Goal: Task Accomplishment & Management: Use online tool/utility

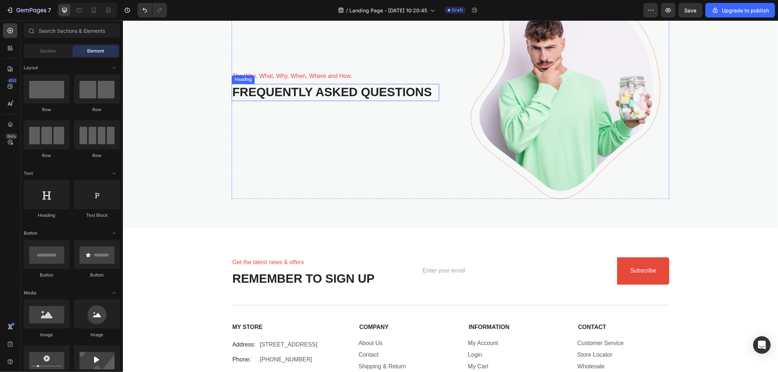
scroll to position [1296, 0]
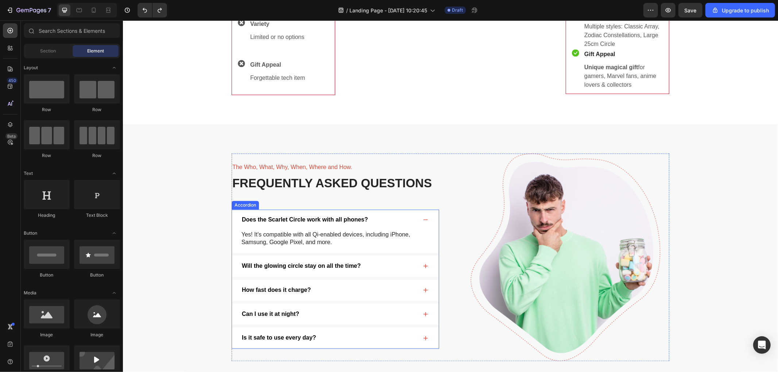
click at [402, 218] on div "Does the Scarlet Circle work with all phones?" at bounding box center [328, 220] width 177 height 10
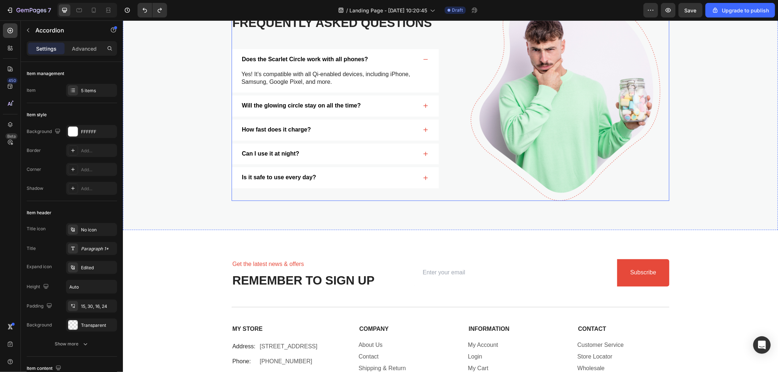
scroll to position [1295, 0]
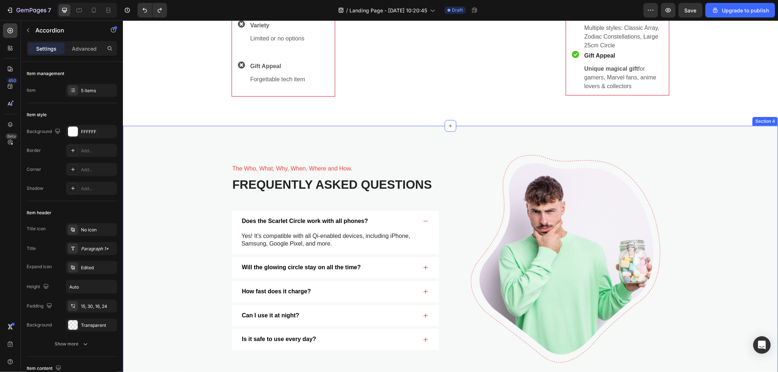
click at [443, 136] on div "The Who, What, Why, When, Where and How. Text Block Frequently Asked Questions …" at bounding box center [450, 258] width 655 height 266
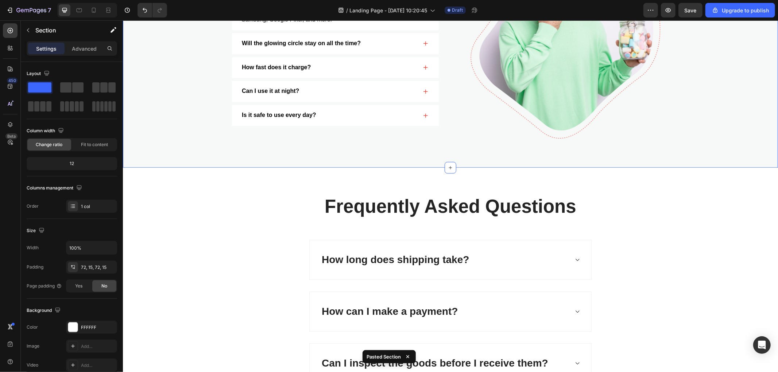
scroll to position [1641, 0]
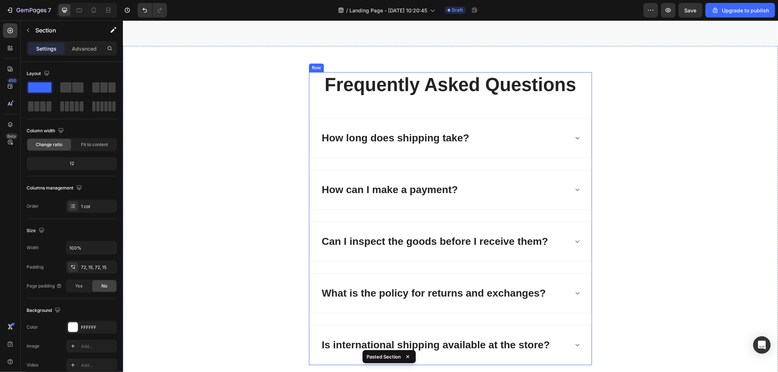
click at [573, 104] on div "Frequently Asked Questions Heading How long does shipping take? How can I make …" at bounding box center [449, 218] width 283 height 293
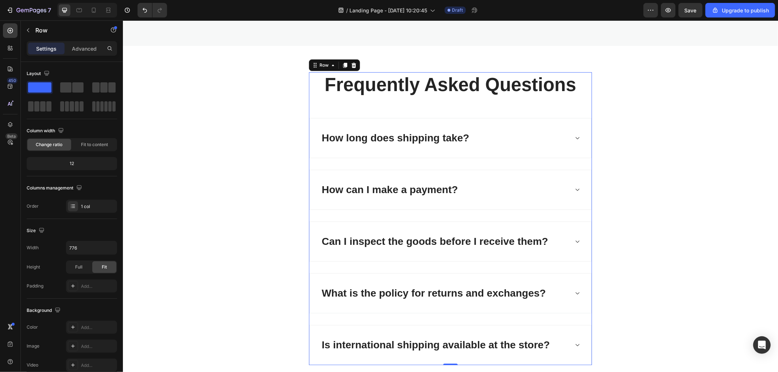
click at [42, 49] on p "Settings" at bounding box center [46, 49] width 20 height 8
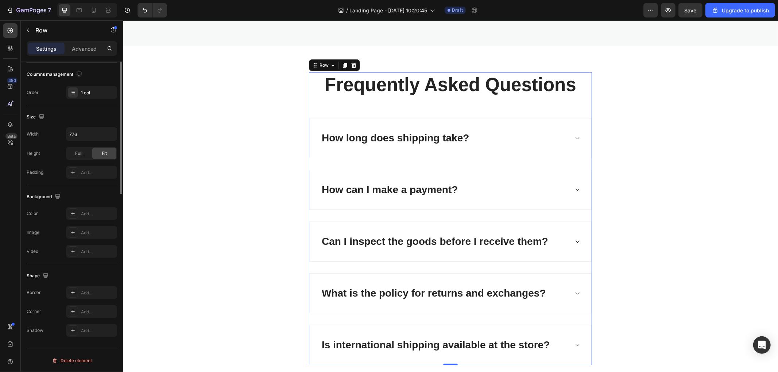
scroll to position [0, 0]
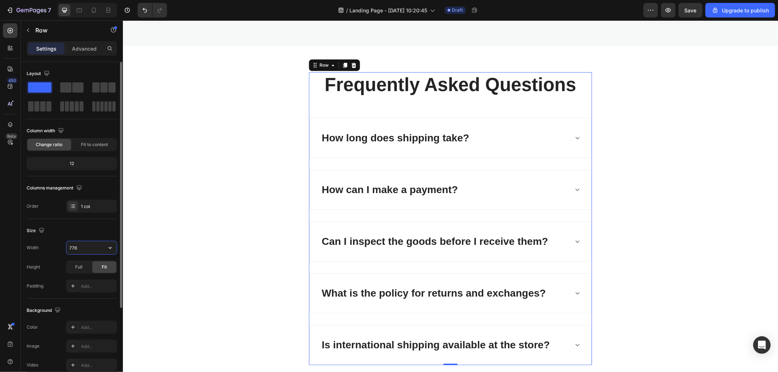
click at [78, 249] on input "776" at bounding box center [91, 247] width 50 height 13
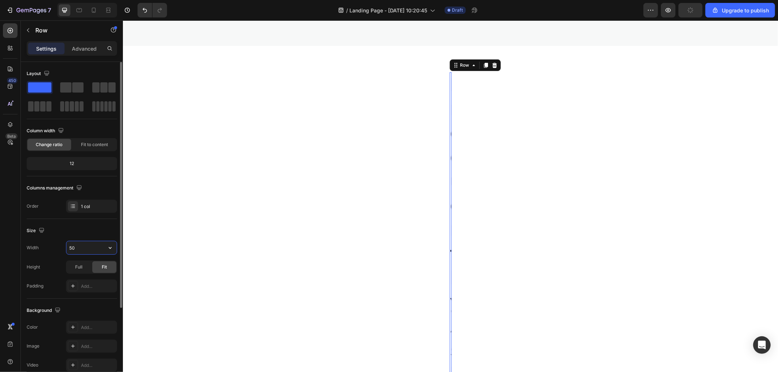
type input "500"
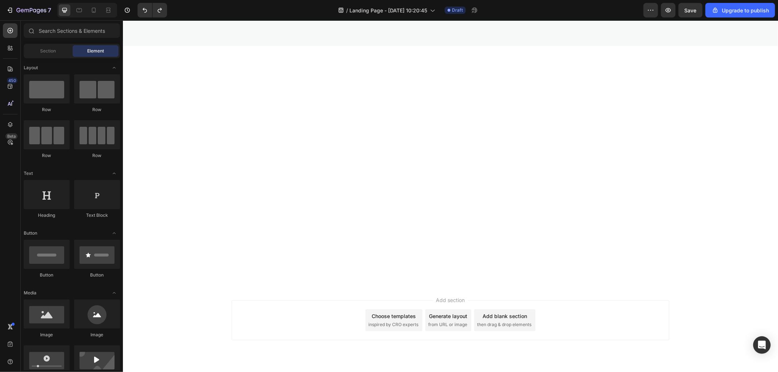
click at [206, 230] on div at bounding box center [450, 166] width 640 height 182
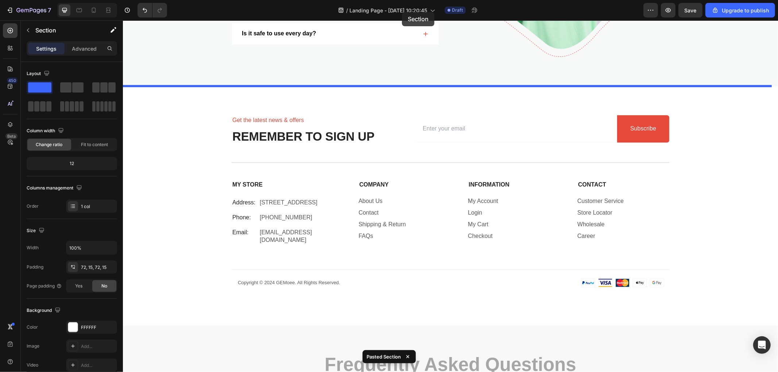
scroll to position [1526, 0]
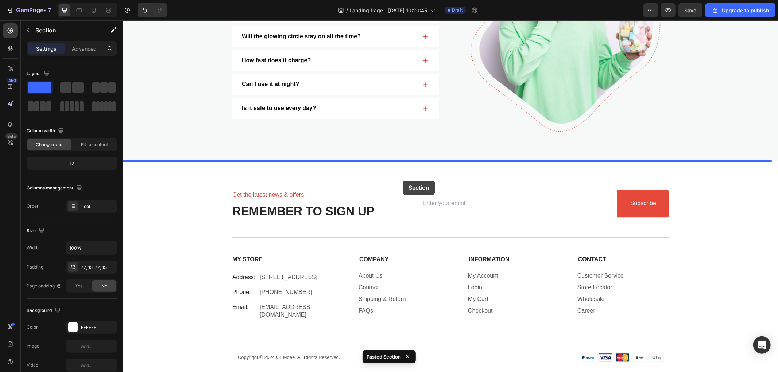
drag, startPoint x: 389, startPoint y: 256, endPoint x: 402, endPoint y: 180, distance: 76.2
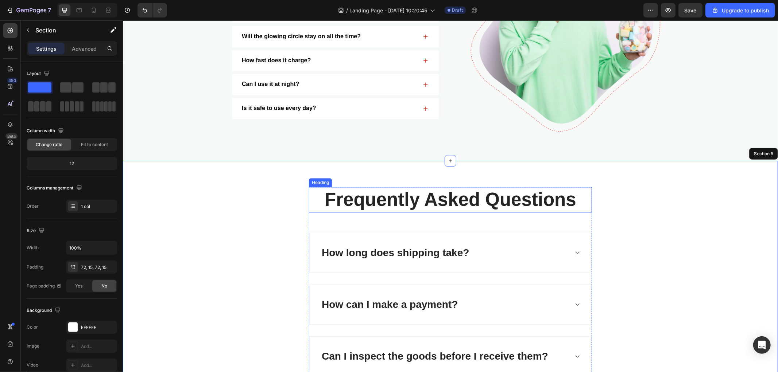
scroll to position [1607, 0]
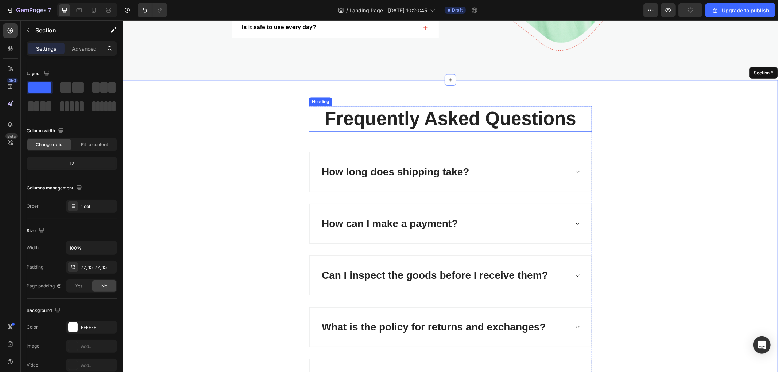
click at [583, 122] on p "Frequently Asked Questions" at bounding box center [449, 118] width 281 height 24
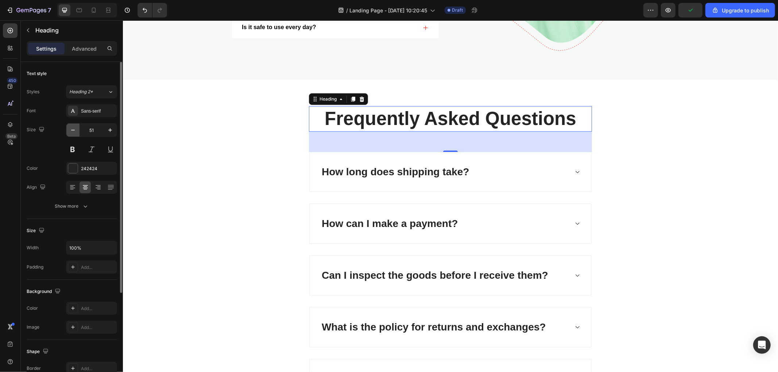
click at [77, 130] on icon "button" at bounding box center [72, 130] width 7 height 7
click at [76, 130] on icon "button" at bounding box center [72, 130] width 7 height 7
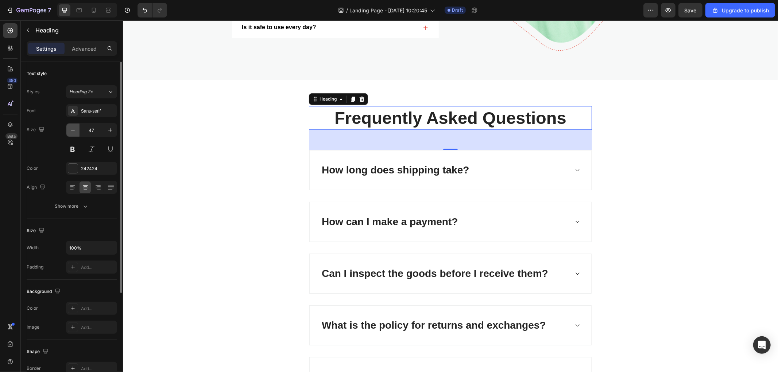
click at [76, 130] on icon "button" at bounding box center [72, 130] width 7 height 7
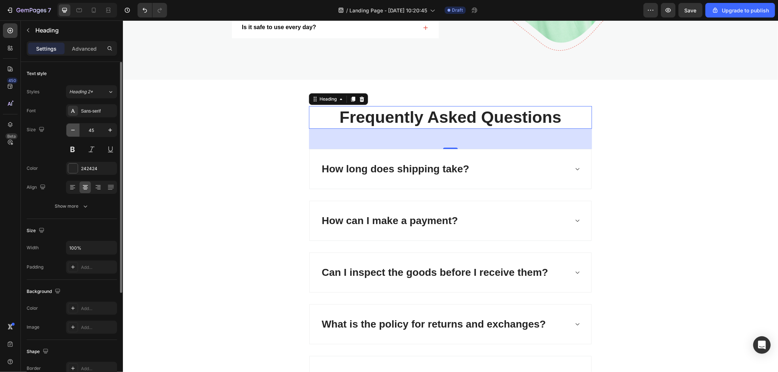
type input "44"
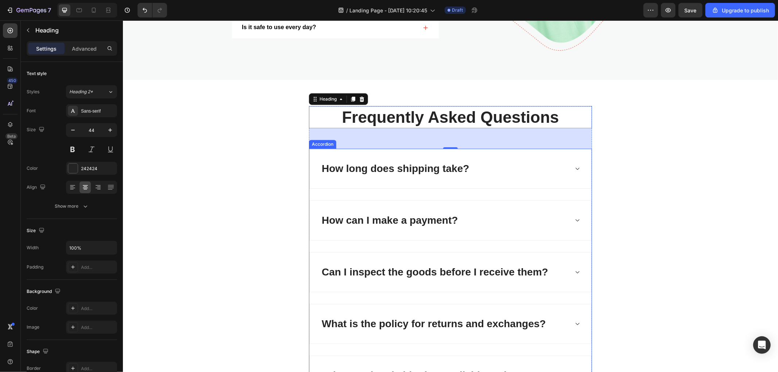
click at [310, 164] on div "How long does shipping take?" at bounding box center [449, 168] width 281 height 39
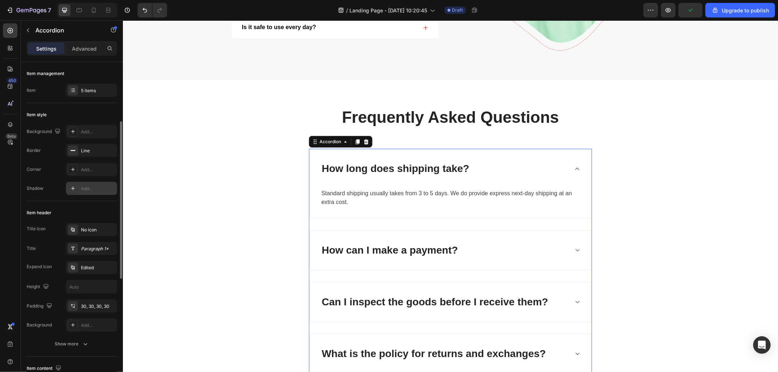
scroll to position [40, 0]
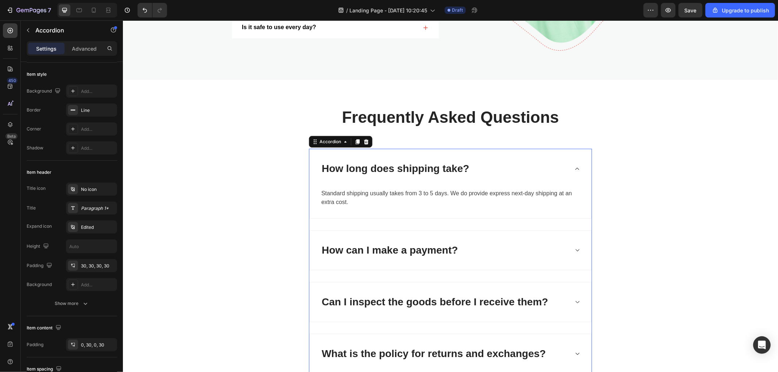
click at [371, 170] on div "How long does shipping take?" at bounding box center [394, 169] width 149 height 18
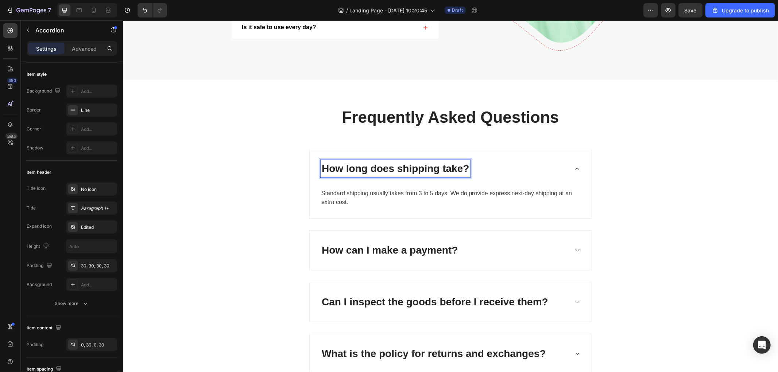
click at [326, 166] on p "How long does shipping take?" at bounding box center [394, 168] width 147 height 15
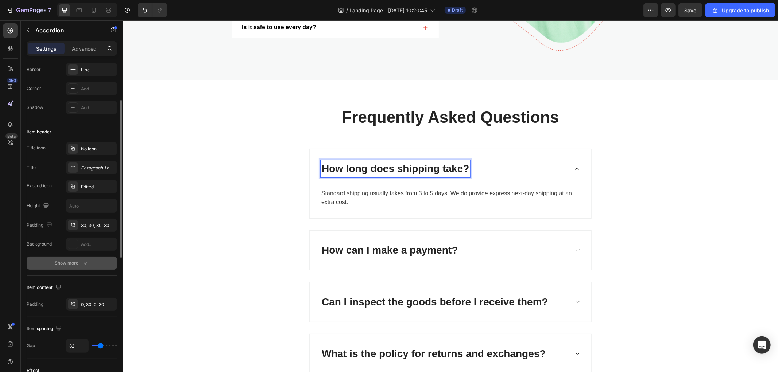
click at [79, 263] on div "Show more" at bounding box center [72, 263] width 34 height 7
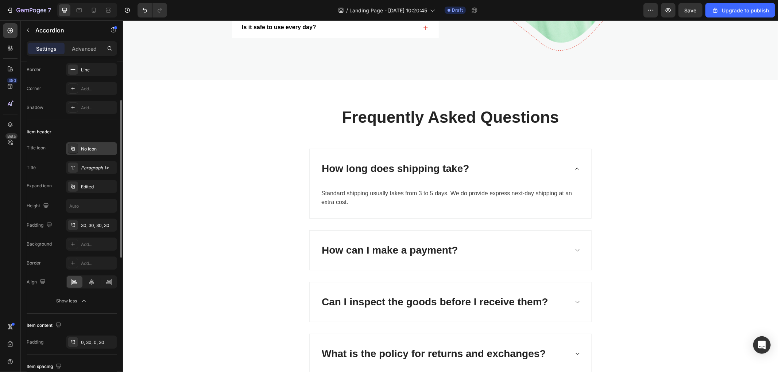
click at [90, 151] on div "No icon" at bounding box center [98, 149] width 34 height 7
click at [87, 201] on input "text" at bounding box center [91, 205] width 50 height 13
click at [112, 203] on icon "button" at bounding box center [109, 205] width 7 height 7
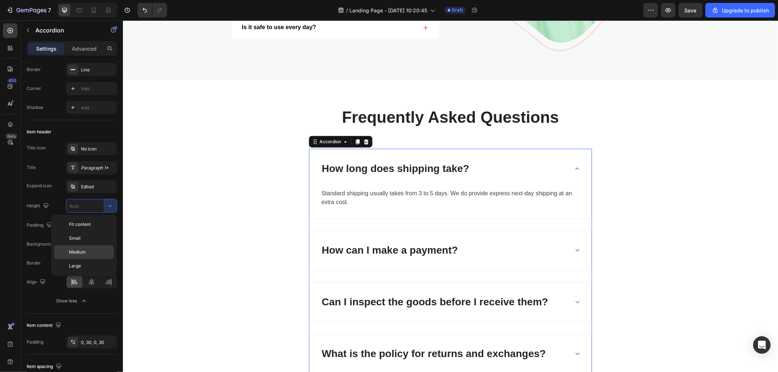
click at [79, 254] on span "Medium" at bounding box center [77, 252] width 17 height 7
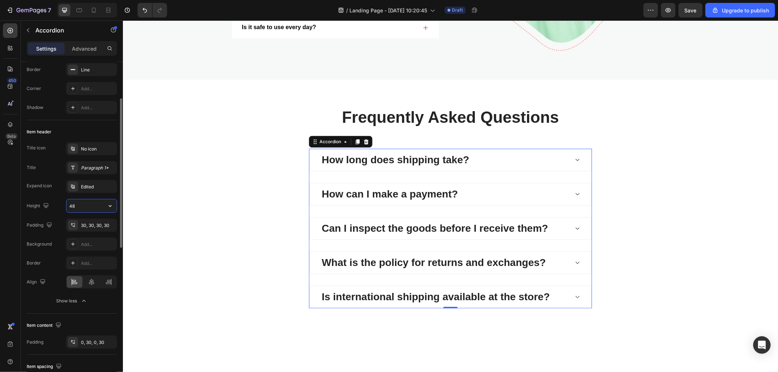
click at [93, 207] on input "48" at bounding box center [91, 205] width 50 height 13
type input "48"
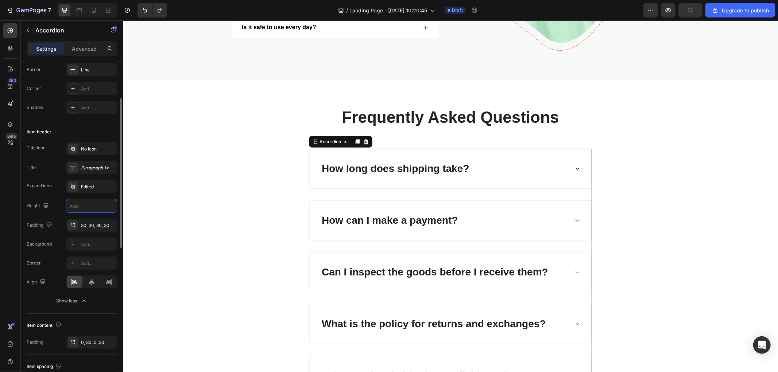
click at [93, 208] on input "text" at bounding box center [91, 205] width 50 height 13
click at [106, 206] on icon "button" at bounding box center [109, 205] width 7 height 7
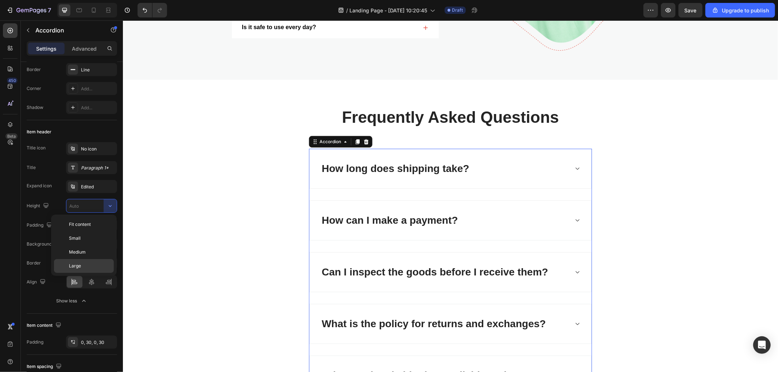
click at [77, 264] on span "Large" at bounding box center [75, 266] width 12 height 7
type input "64"
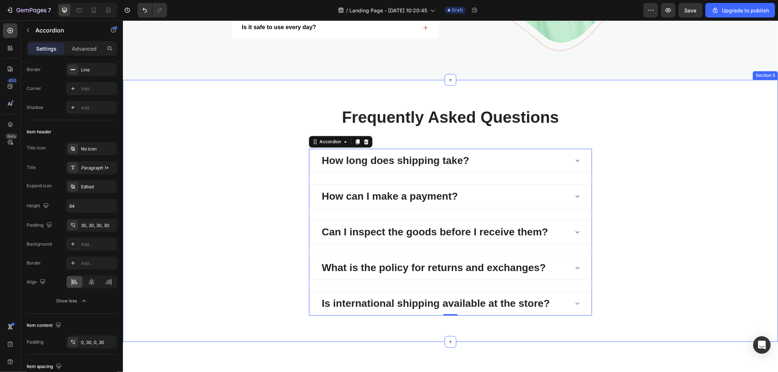
drag, startPoint x: 672, startPoint y: 167, endPoint x: 719, endPoint y: 169, distance: 47.1
click at [673, 167] on div "Frequently Asked Questions Heading How long does shipping take? How can I make …" at bounding box center [450, 211] width 644 height 210
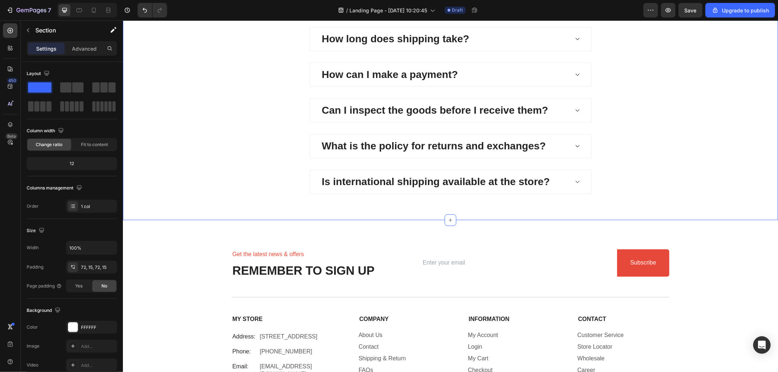
scroll to position [1607, 0]
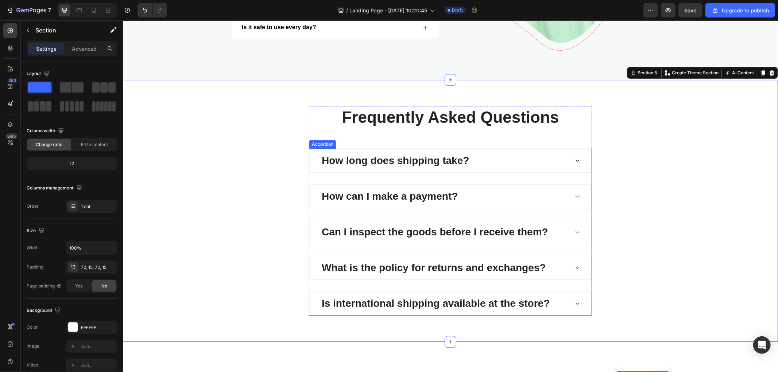
click at [569, 161] on div "How long does shipping take?" at bounding box center [449, 160] width 281 height 23
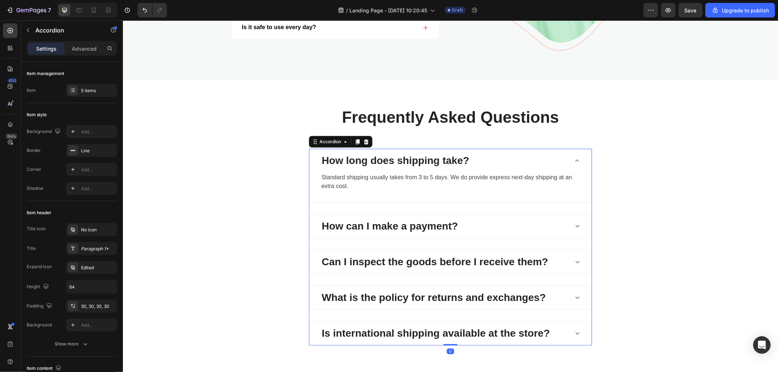
click at [575, 158] on icon at bounding box center [576, 161] width 5 height 6
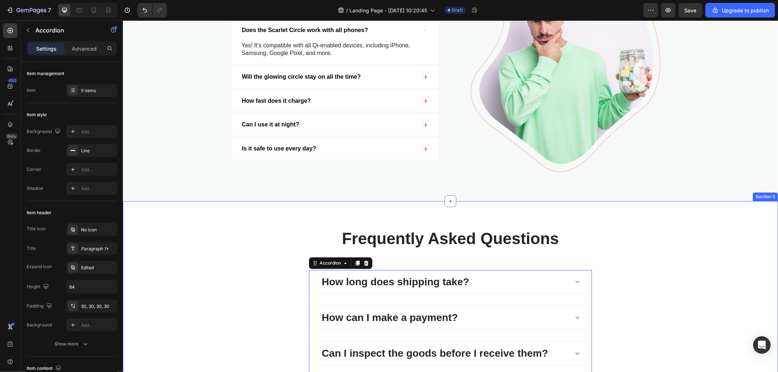
scroll to position [1404, 0]
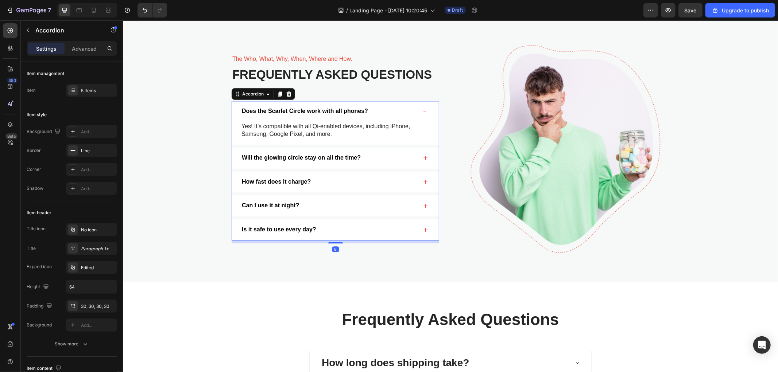
click at [331, 114] on p "Does the Scarlet Circle work with all phones?" at bounding box center [304, 111] width 126 height 8
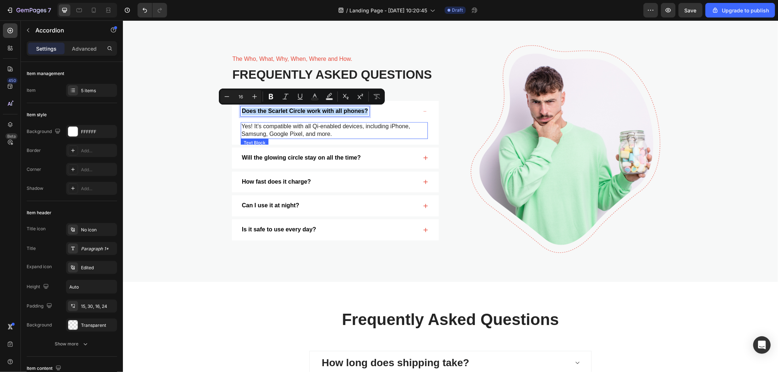
copy p "Does the Scarlet Circle work with all phones?"
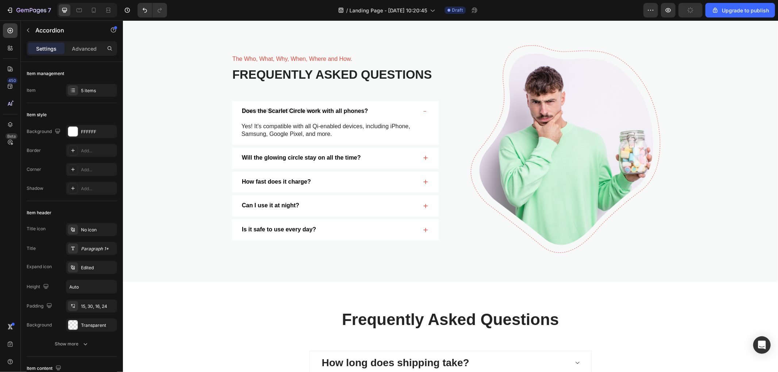
scroll to position [1400, 0]
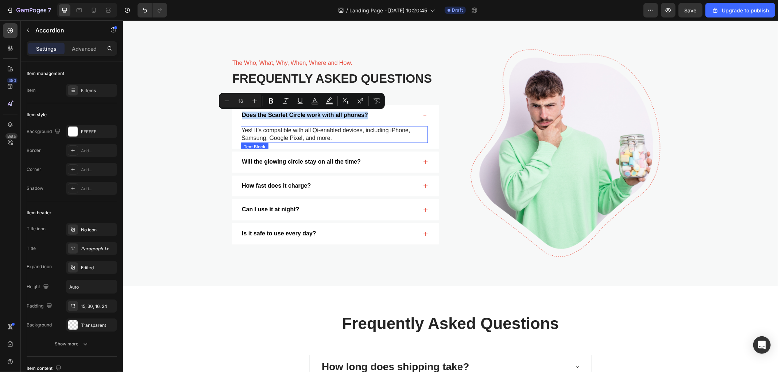
copy p "Does the Scarlet Circle work with all phones?"
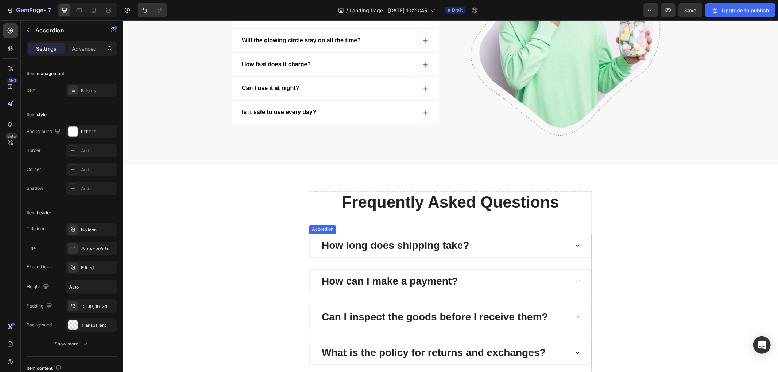
click at [407, 246] on p "How long does shipping take?" at bounding box center [394, 245] width 147 height 15
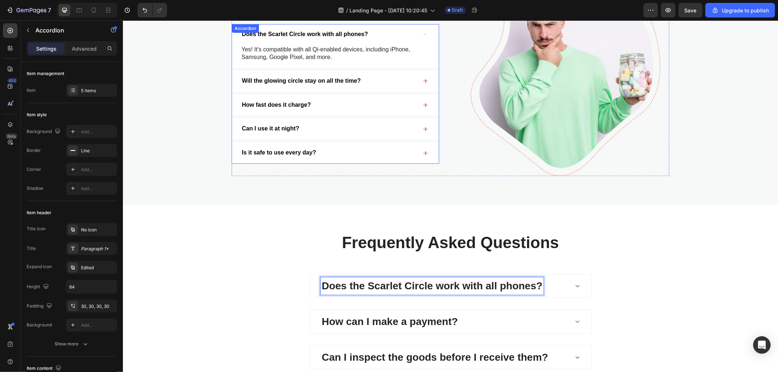
scroll to position [1441, 0]
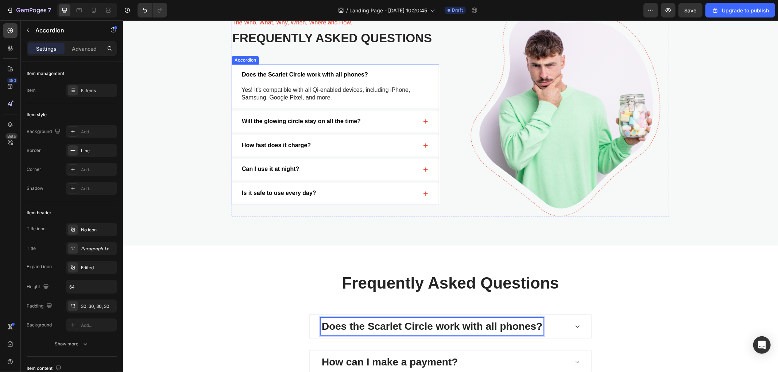
click at [307, 117] on div "Will the glowing circle stay on all the time?" at bounding box center [300, 121] width 121 height 10
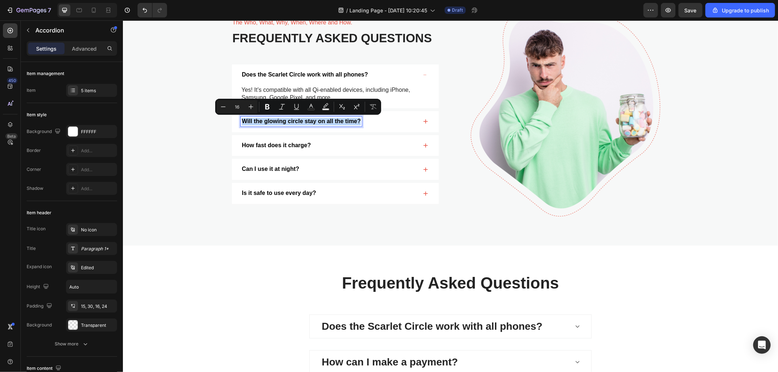
copy p "Will the glowing circle stay on all the time?"
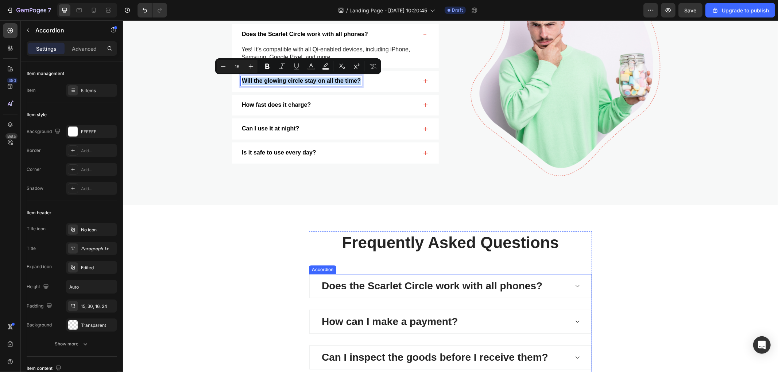
click at [390, 321] on p "How can I make a payment?" at bounding box center [389, 321] width 136 height 15
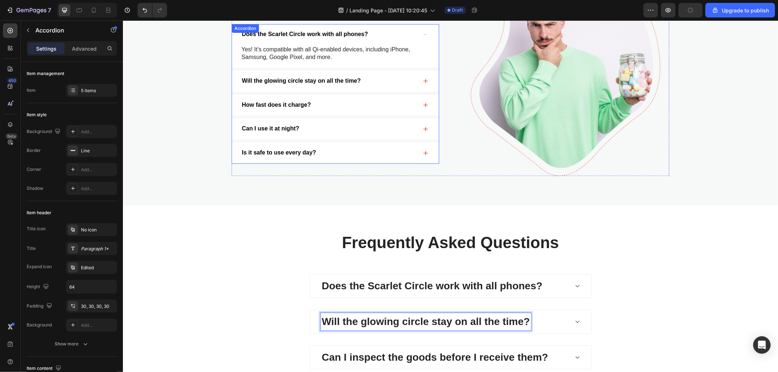
click at [309, 80] on p "Will the glowing circle stay on all the time?" at bounding box center [300, 81] width 119 height 8
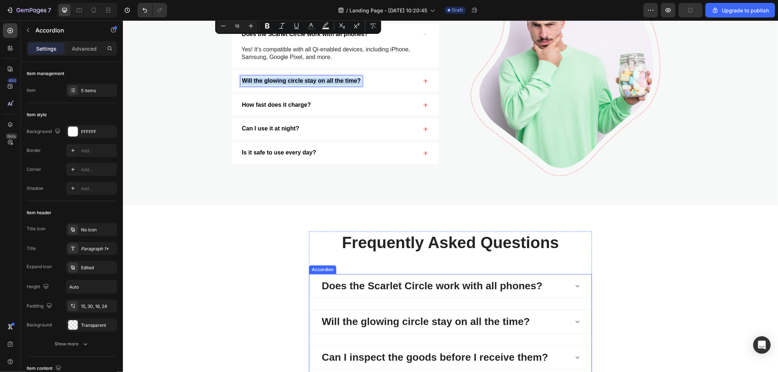
scroll to position [1522, 0]
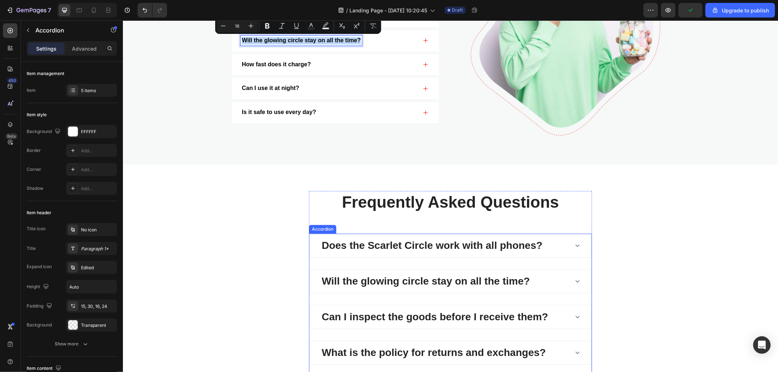
click at [411, 319] on p "Can I inspect the goods before I receive them?" at bounding box center [434, 316] width 226 height 15
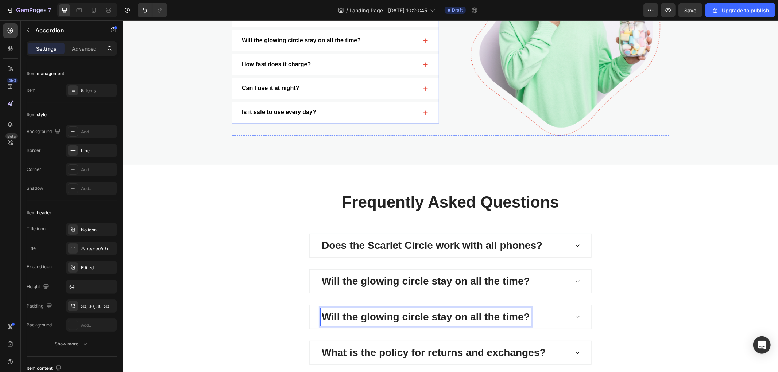
click at [285, 59] on div "How fast does it charge?" at bounding box center [275, 64] width 71 height 10
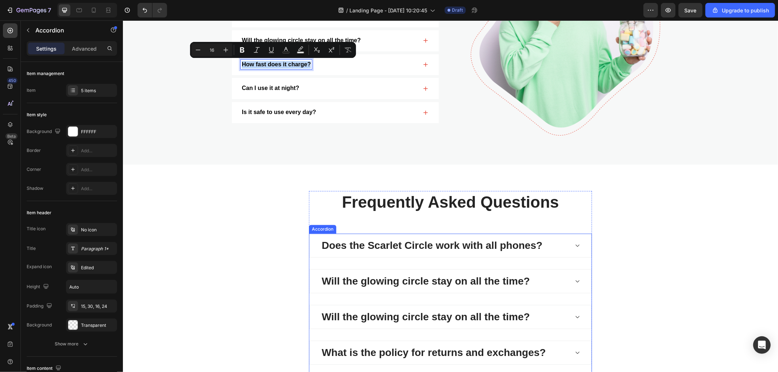
scroll to position [1562, 0]
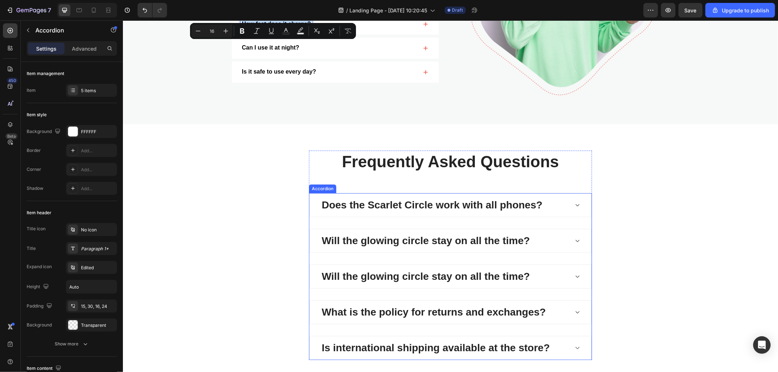
click at [411, 311] on p "What is the policy for returns and exchanges?" at bounding box center [433, 311] width 224 height 15
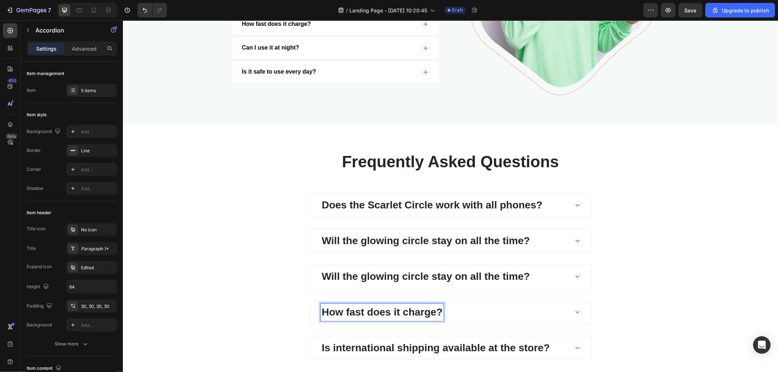
scroll to position [1522, 0]
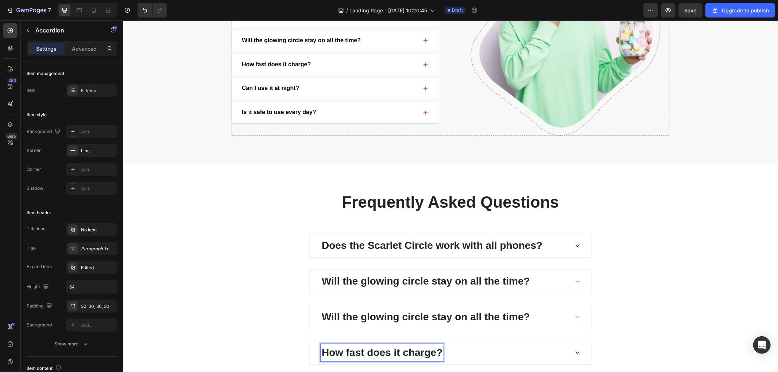
click at [265, 88] on p "Can I use it at night?" at bounding box center [269, 88] width 57 height 8
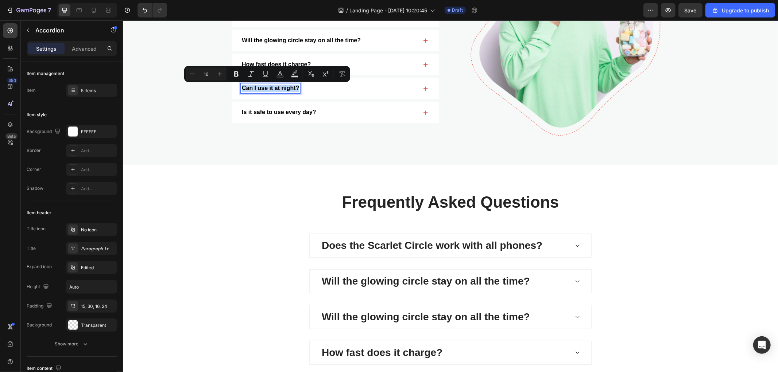
copy p "Can I use it at night?"
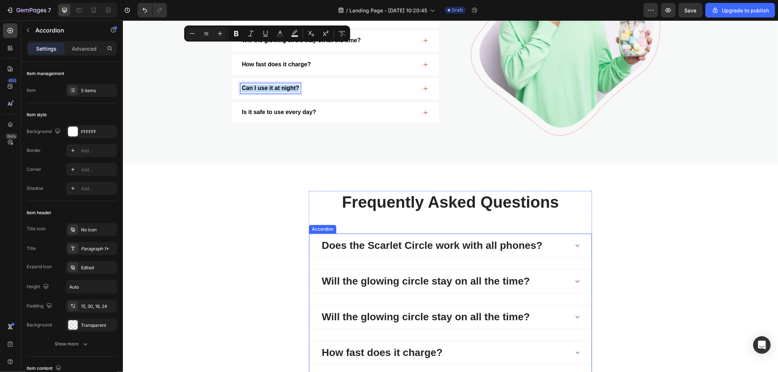
scroll to position [1562, 0]
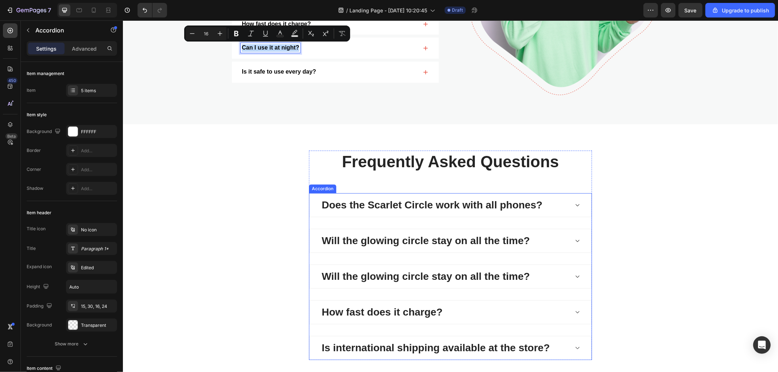
click at [380, 347] on p "Is international shipping available at the store?" at bounding box center [435, 347] width 228 height 15
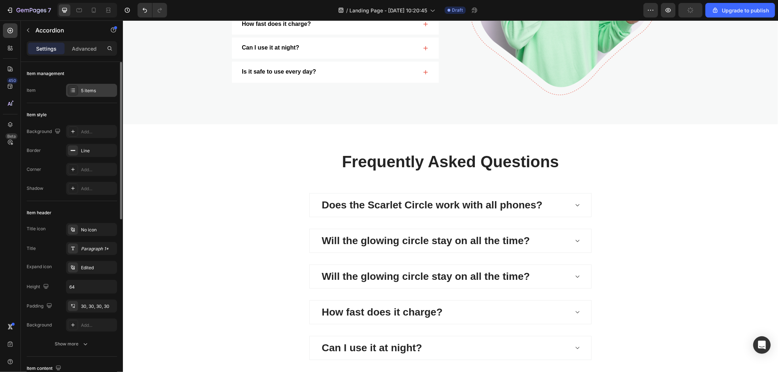
click at [85, 92] on div "5 items" at bounding box center [98, 91] width 34 height 7
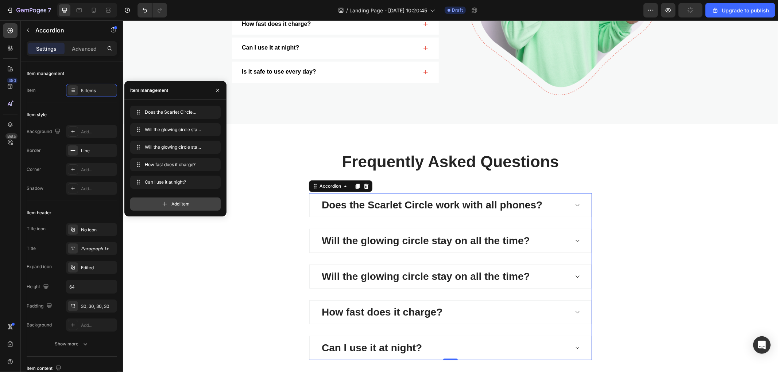
click at [189, 202] on div "Add item" at bounding box center [175, 204] width 90 height 13
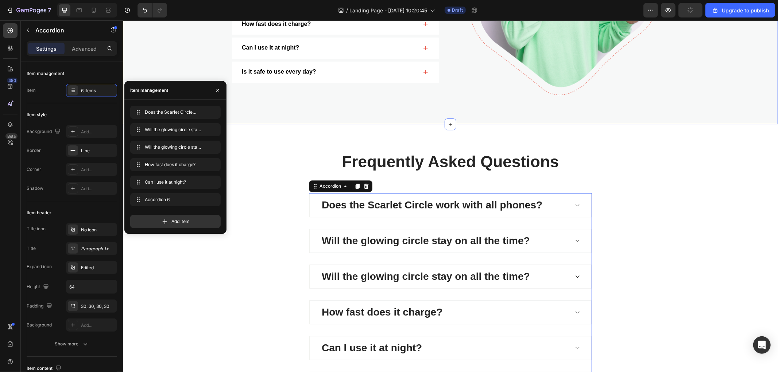
scroll to position [1522, 0]
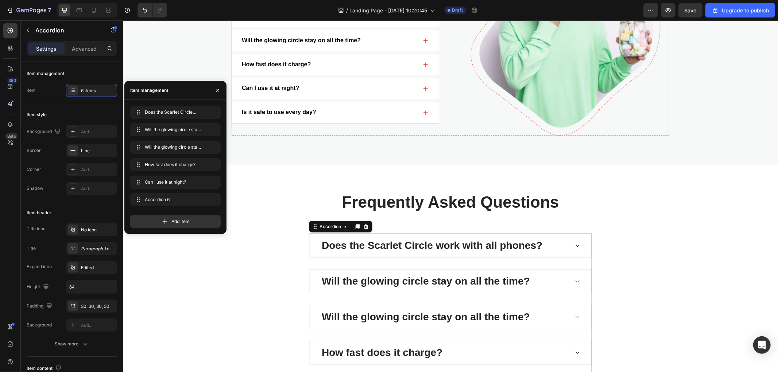
click at [277, 115] on p "Is it safe to use every day?" at bounding box center [278, 112] width 74 height 8
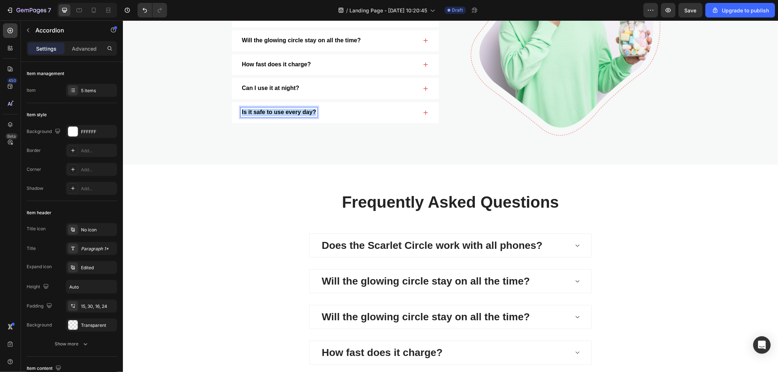
copy p "Is it safe to use every day?"
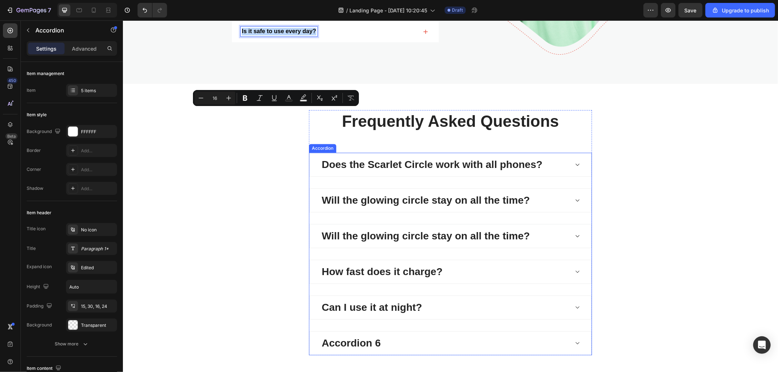
scroll to position [1643, 0]
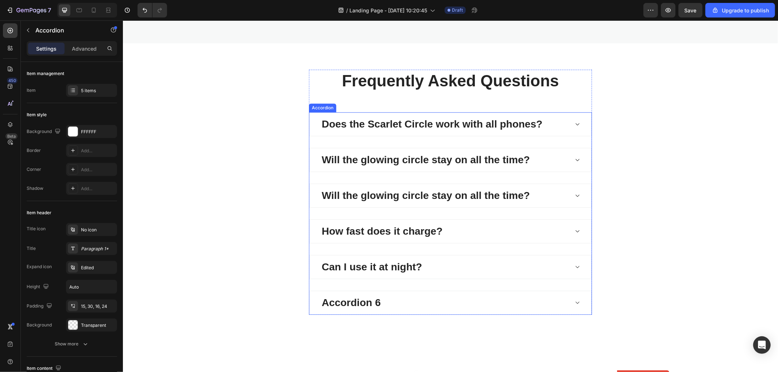
click at [362, 297] on div "Accordion 6" at bounding box center [350, 303] width 61 height 18
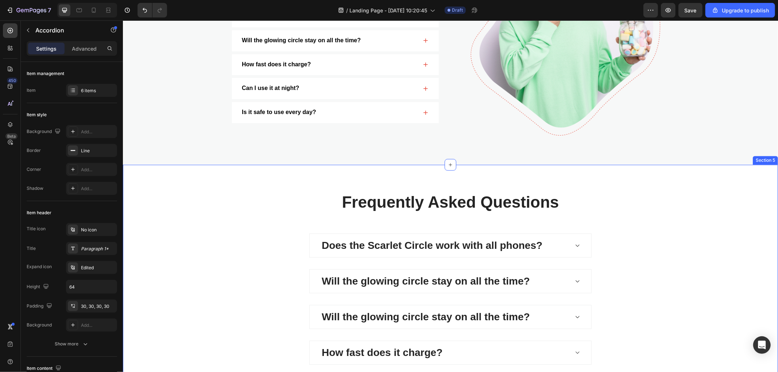
scroll to position [1481, 0]
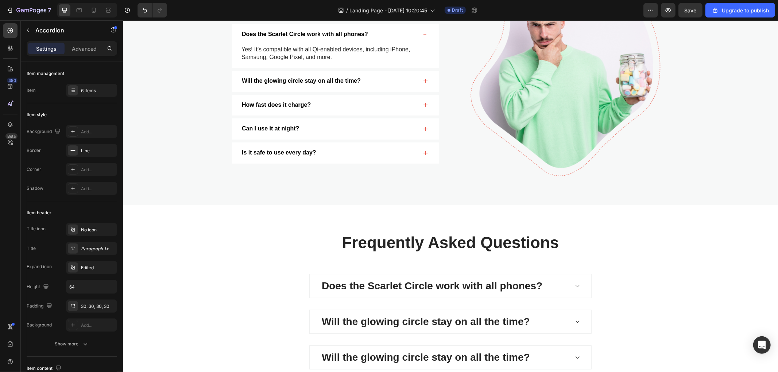
click at [421, 285] on p "Does the Scarlet Circle work with all phones?" at bounding box center [431, 285] width 221 height 15
click at [561, 288] on div "Does the Scarlet Circle work with all phones?" at bounding box center [444, 286] width 248 height 18
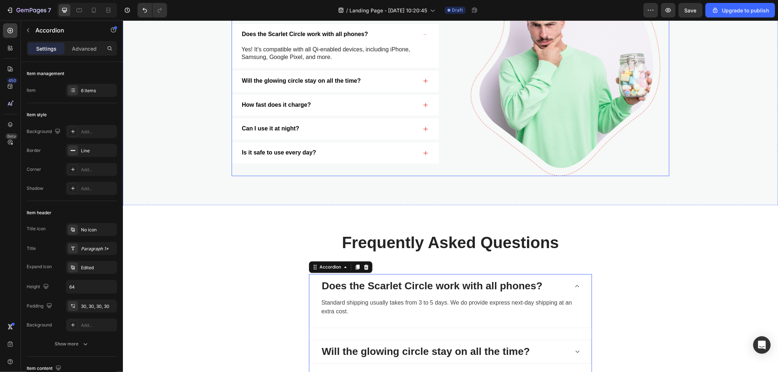
scroll to position [1441, 0]
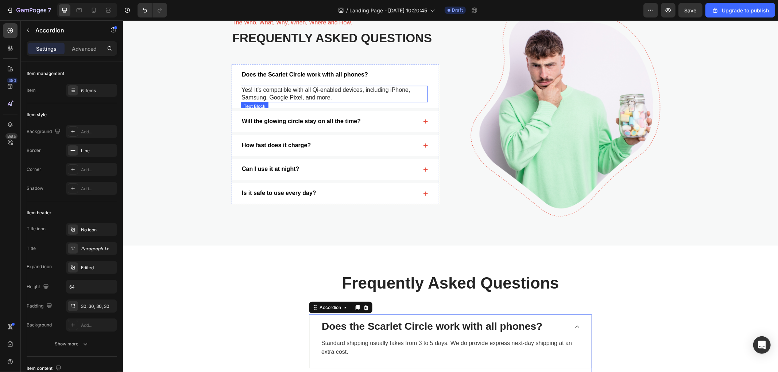
click at [271, 93] on p "Yes! It’s compatible with all Qi-enabled devices, including iPhone, Samsung, Go…" at bounding box center [334, 93] width 186 height 15
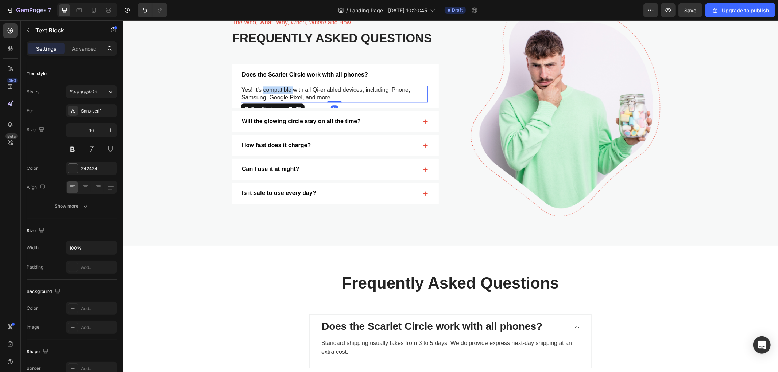
click at [271, 93] on p "Yes! It’s compatible with all Qi-enabled devices, including iPhone, Samsung, Go…" at bounding box center [334, 93] width 186 height 15
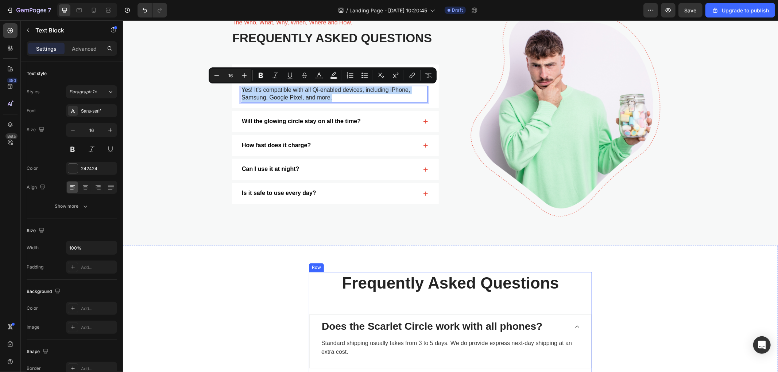
copy p "Yes! It’s compatible with all Qi-enabled devices, including iPhone, Samsung, Go…"
click at [370, 342] on p "Standard shipping usually takes from 3 to 5 days. We do provide express next-da…" at bounding box center [450, 348] width 258 height 18
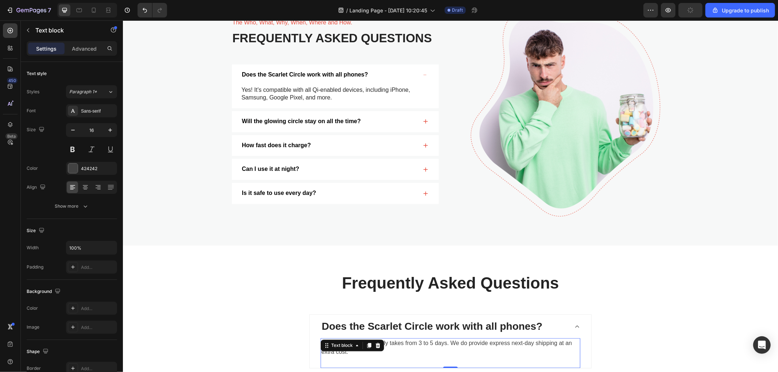
click at [373, 342] on div at bounding box center [377, 345] width 9 height 9
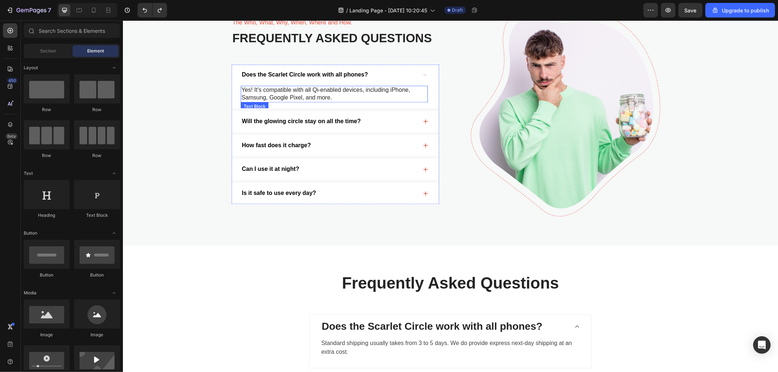
click at [292, 90] on p "Yes! It’s compatible with all Qi-enabled devices, including iPhone, Samsung, Go…" at bounding box center [334, 93] width 186 height 15
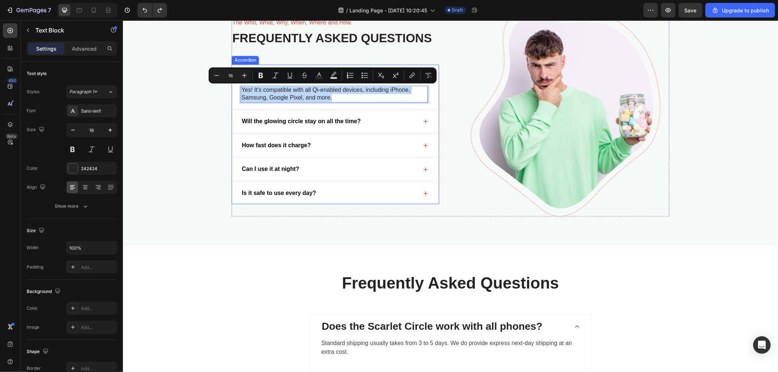
copy p "Yes! It’s compatible with all Qi-enabled devices, including iPhone, Samsung, Go…"
click at [385, 346] on p "Standard shipping usually takes from 3 to 5 days. We do provide express next-da…" at bounding box center [450, 348] width 258 height 18
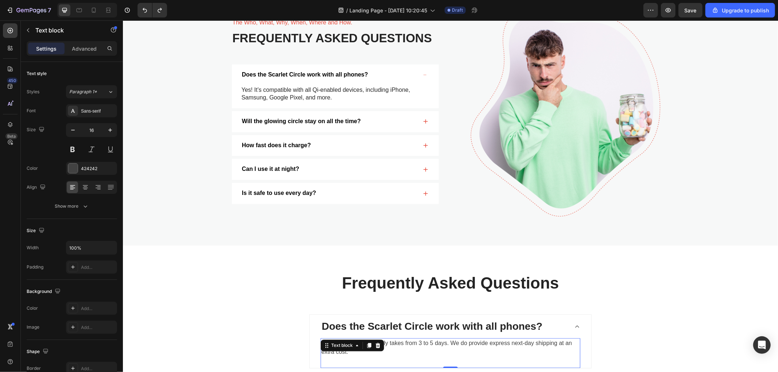
click at [385, 346] on p "Standard shipping usually takes from 3 to 5 days. We do provide express next-da…" at bounding box center [450, 348] width 258 height 18
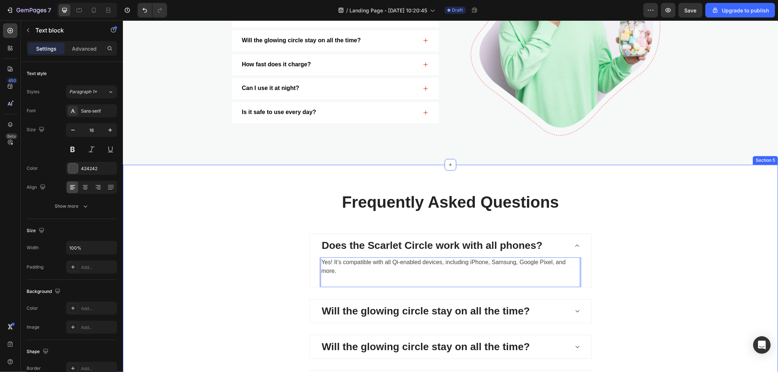
scroll to position [1562, 0]
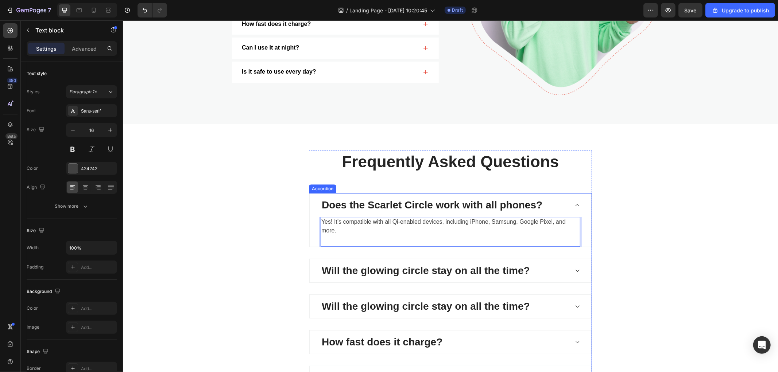
click at [549, 268] on div "Will the glowing circle stay on all the time?" at bounding box center [444, 271] width 248 height 18
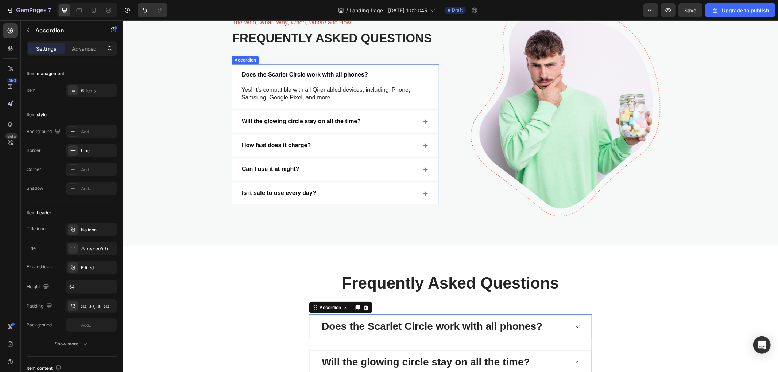
click at [401, 117] on div "Will the glowing circle stay on all the time?" at bounding box center [328, 121] width 177 height 10
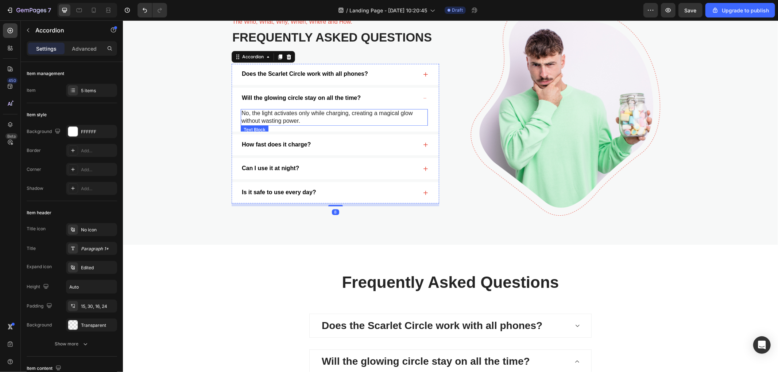
scroll to position [1441, 0]
click at [306, 112] on p "No, the light activates only while charging, creating a magical glow without wa…" at bounding box center [334, 117] width 186 height 15
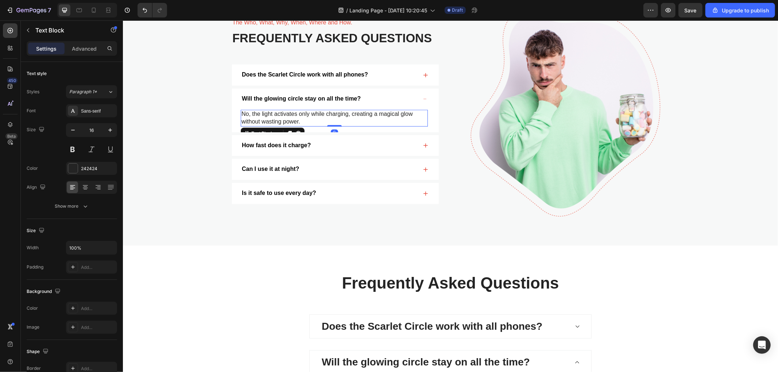
click at [306, 112] on p "No, the light activates only while charging, creating a magical glow without wa…" at bounding box center [334, 117] width 186 height 15
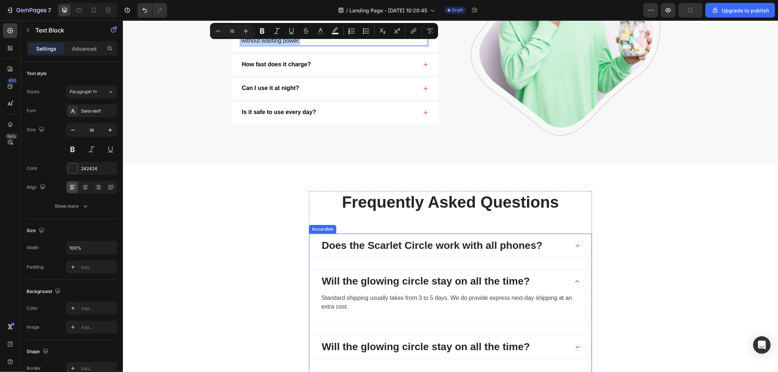
scroll to position [1562, 0]
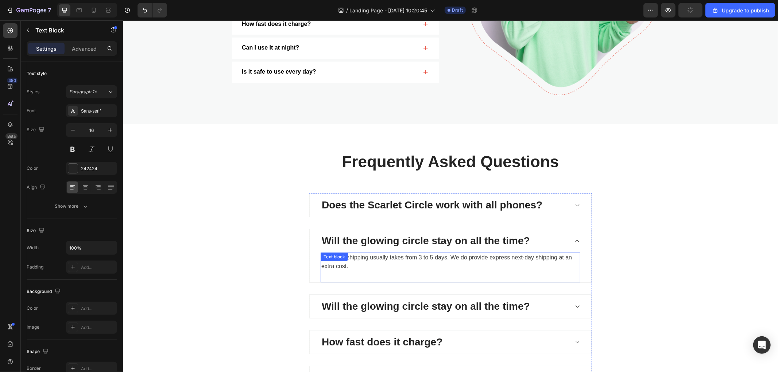
click at [429, 260] on p "Standard shipping usually takes from 3 to 5 days. We do provide express next-da…" at bounding box center [450, 262] width 258 height 18
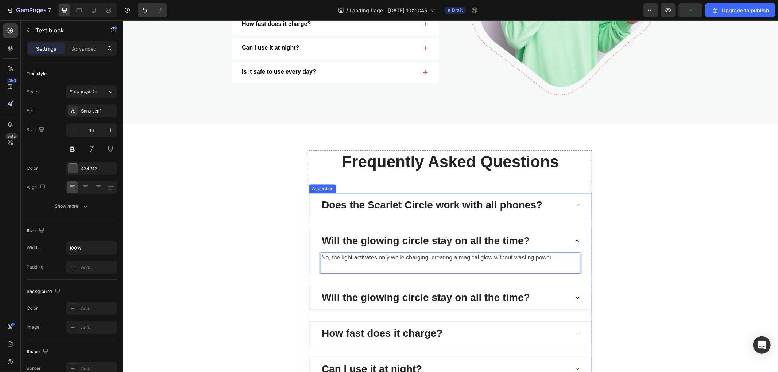
click at [546, 290] on div "Will the glowing circle stay on all the time?" at bounding box center [444, 298] width 248 height 18
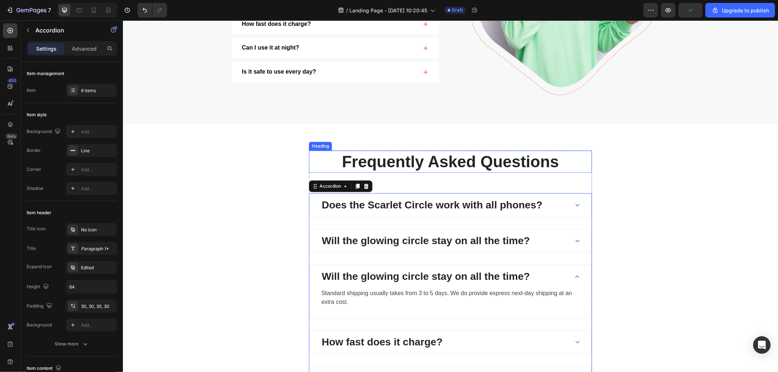
scroll to position [1481, 0]
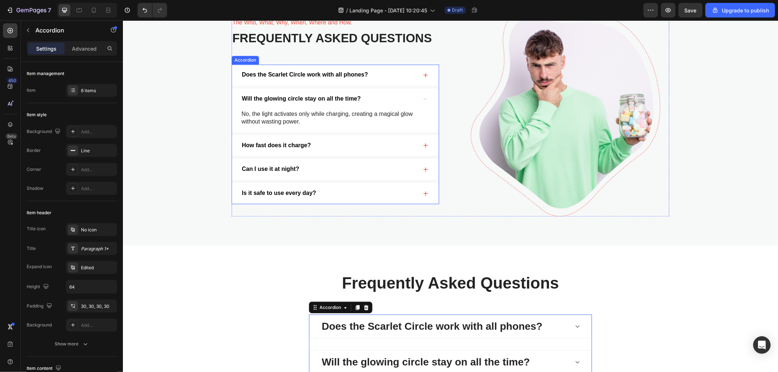
click at [365, 150] on div "How fast does it charge?" at bounding box center [328, 145] width 177 height 10
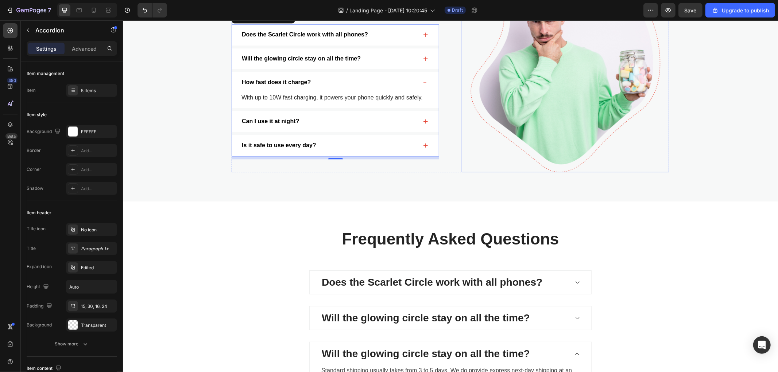
scroll to position [1445, 0]
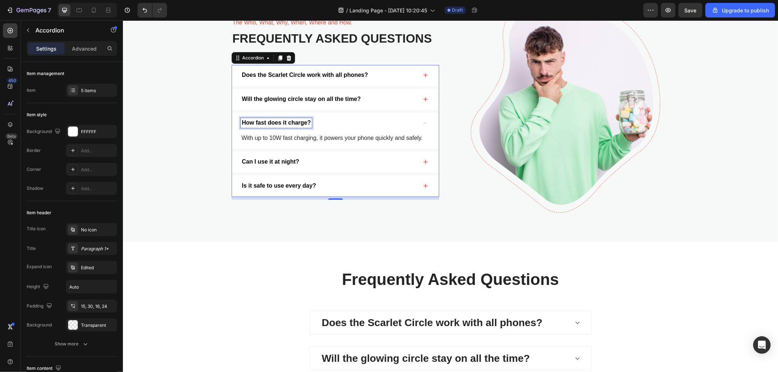
click at [281, 124] on p "How fast does it charge?" at bounding box center [275, 123] width 69 height 8
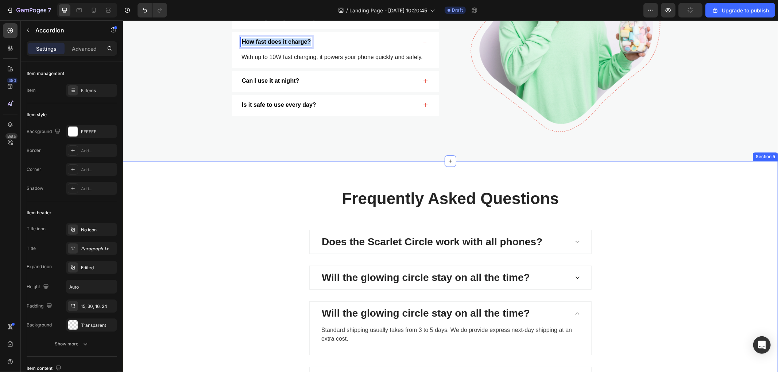
scroll to position [1566, 0]
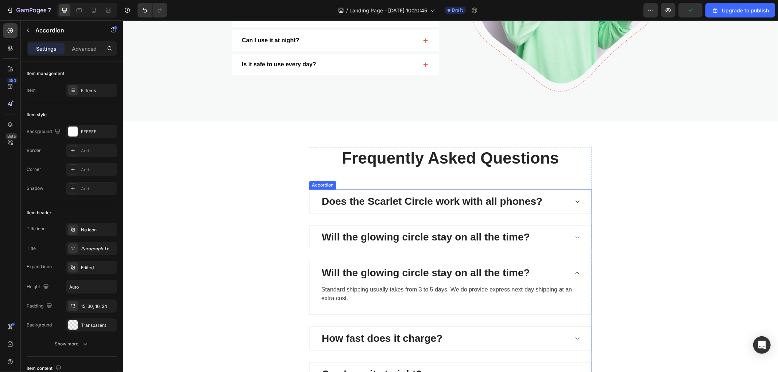
click at [400, 275] on p "Will the glowing circle stay on all the time?" at bounding box center [425, 272] width 208 height 15
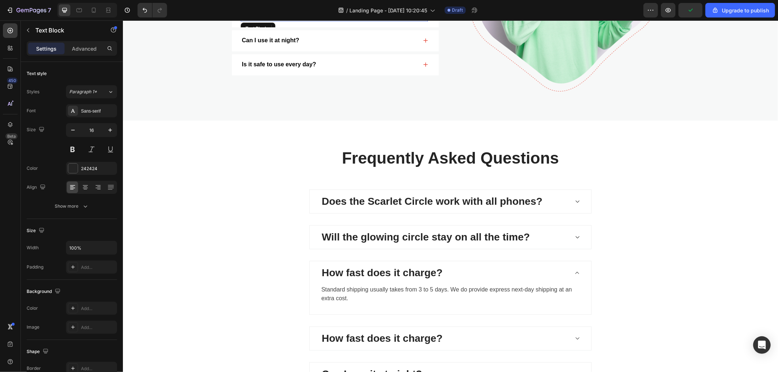
click at [315, 20] on p "With up to 10W fast charging, it powers your phone quickly and safely." at bounding box center [334, 17] width 186 height 8
click at [315, 75] on div "Does the Scarlet Circle work with all phones? Will the glowing circle stay on a…" at bounding box center [334, 9] width 207 height 132
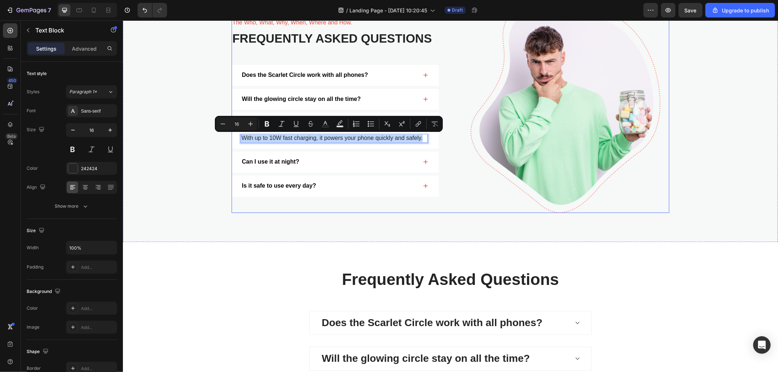
copy p "With up to 10W fast charging, it powers your phone quickly and safely."
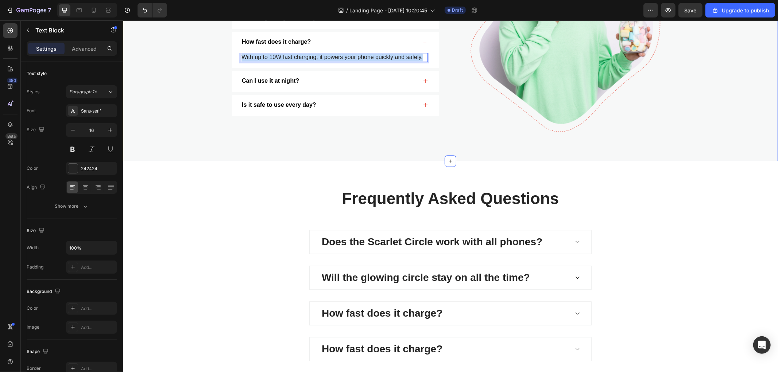
scroll to position [1566, 0]
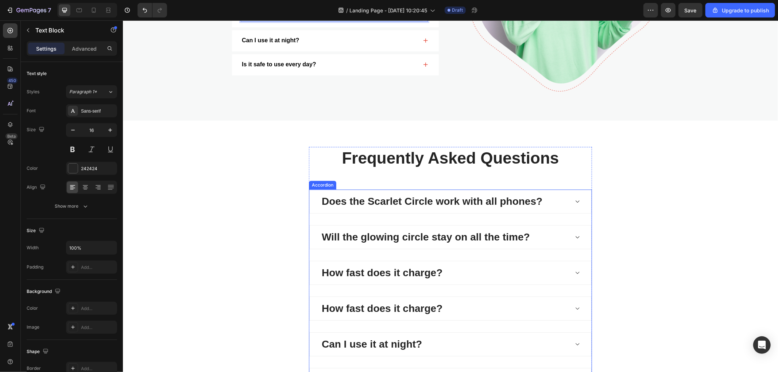
click at [486, 268] on div "How fast does it charge?" at bounding box center [444, 273] width 248 height 18
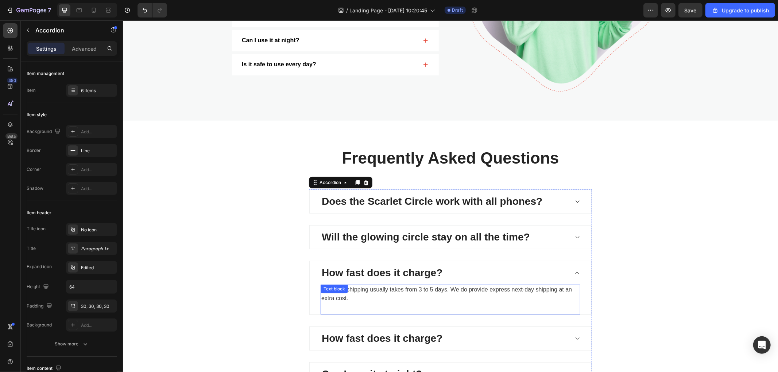
click at [436, 286] on p "Standard shipping usually takes from 3 to 5 days. We do provide express next-da…" at bounding box center [450, 294] width 258 height 18
click at [436, 287] on p "Standard shipping usually takes from 3 to 5 days. We do provide express next-da…" at bounding box center [450, 294] width 258 height 18
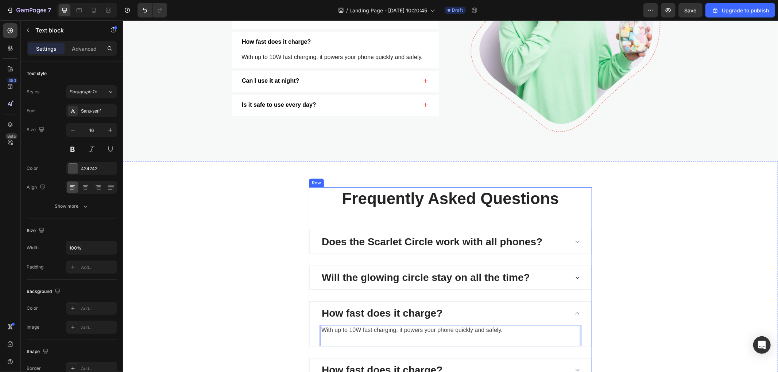
scroll to position [1485, 0]
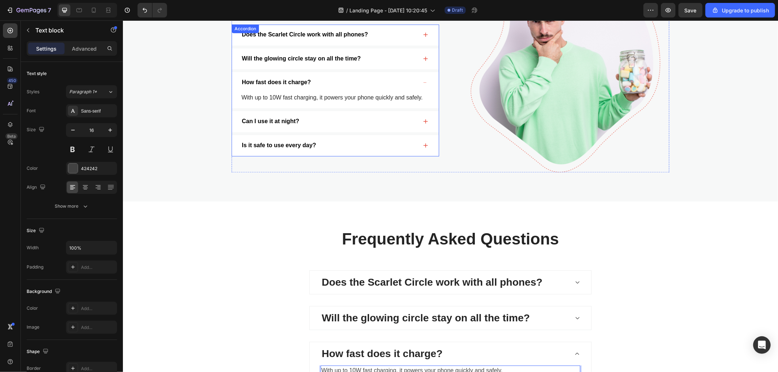
click at [275, 123] on p "Can I use it at night?" at bounding box center [269, 121] width 57 height 8
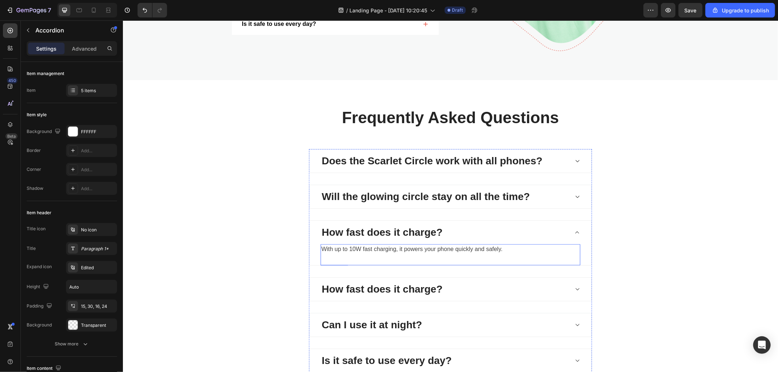
scroll to position [1647, 0]
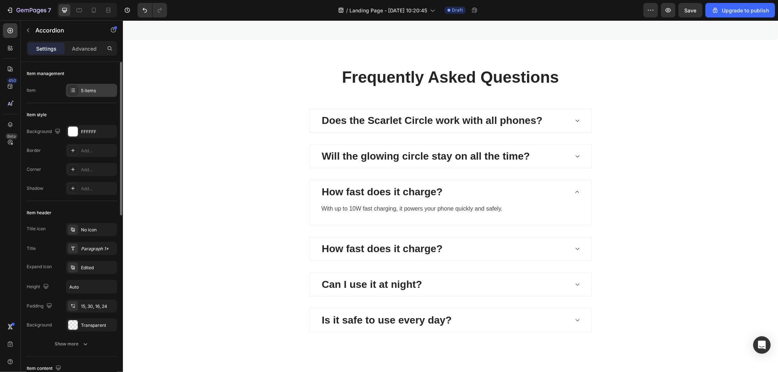
click at [82, 92] on div "5 items" at bounding box center [98, 91] width 34 height 7
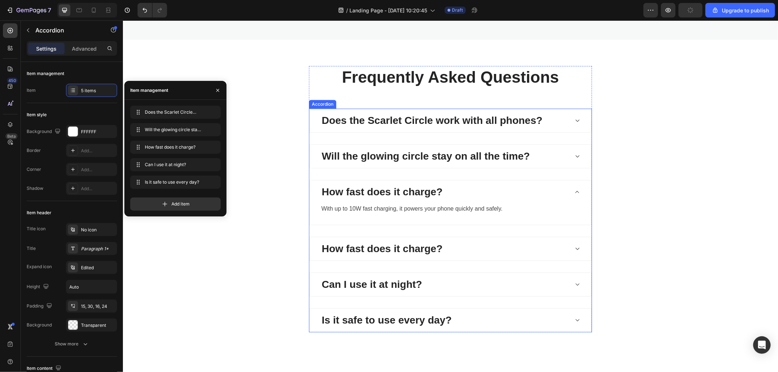
click at [579, 180] on div "How fast does it charge?" at bounding box center [449, 191] width 281 height 23
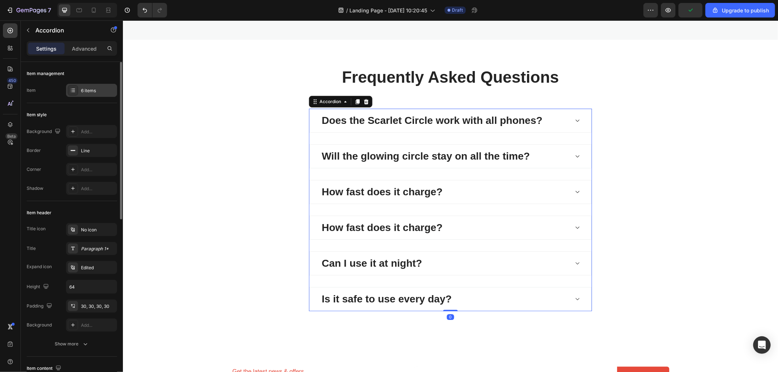
click at [90, 92] on div "6 items" at bounding box center [98, 91] width 34 height 7
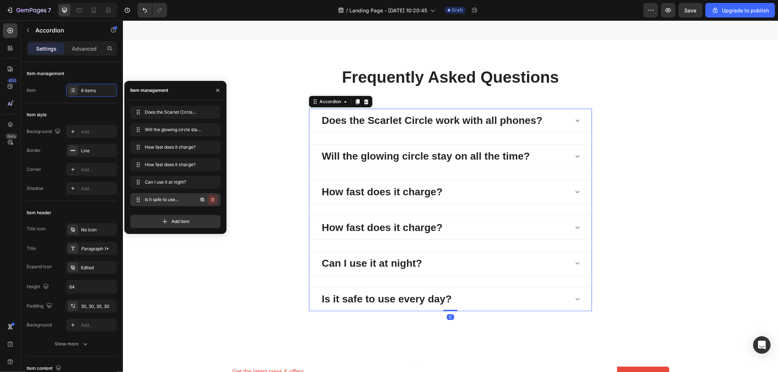
click at [213, 200] on icon "button" at bounding box center [213, 200] width 6 height 6
click at [212, 201] on div "Delete" at bounding box center [207, 200] width 13 height 7
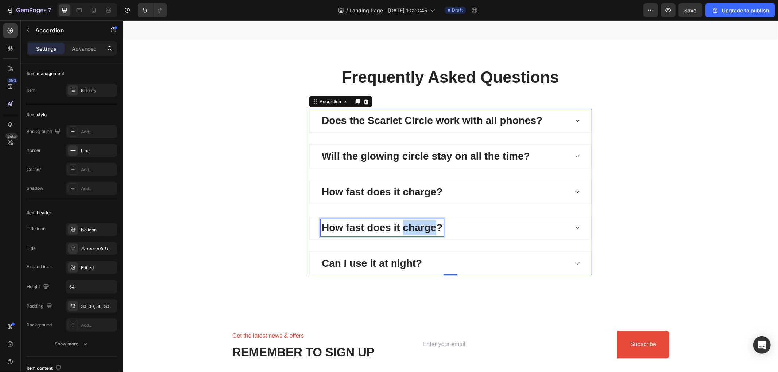
click at [423, 221] on p "How fast does it charge?" at bounding box center [381, 227] width 121 height 15
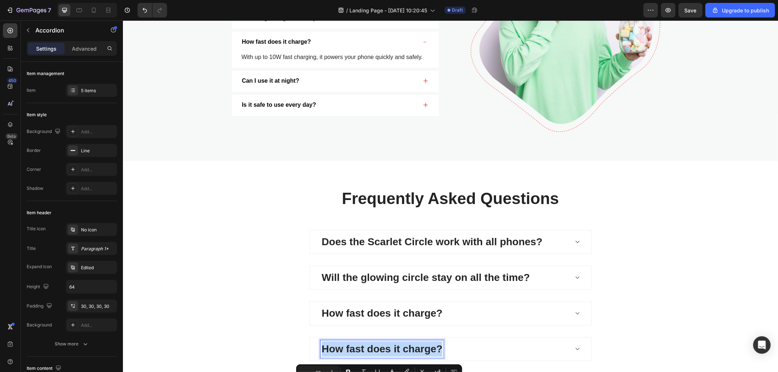
scroll to position [1485, 0]
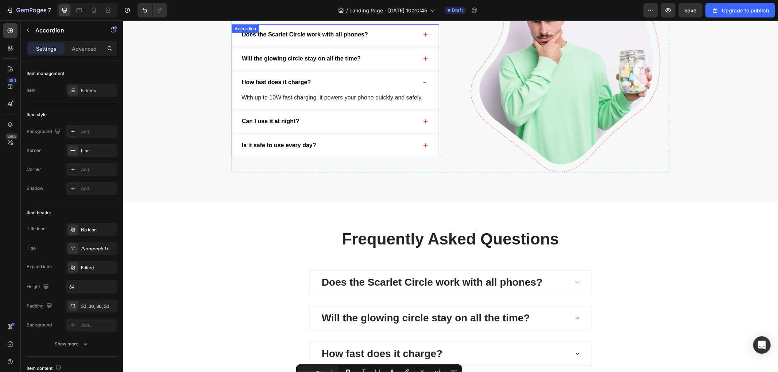
click at [279, 84] on p "How fast does it charge?" at bounding box center [275, 82] width 69 height 8
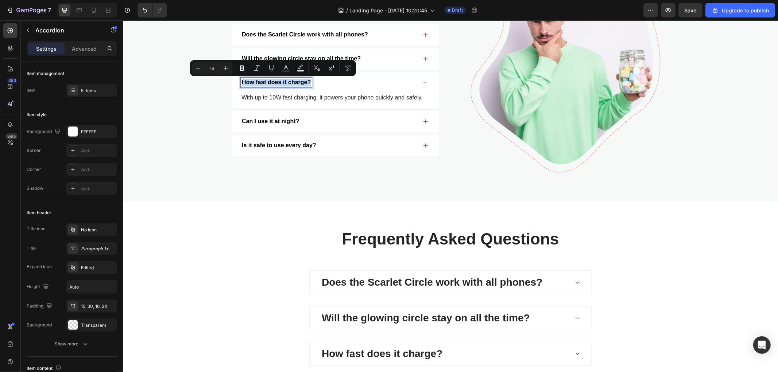
copy p "How fast does it charge?"
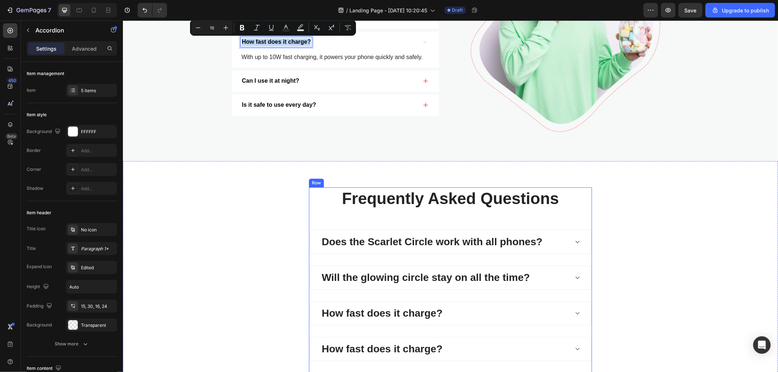
scroll to position [1566, 0]
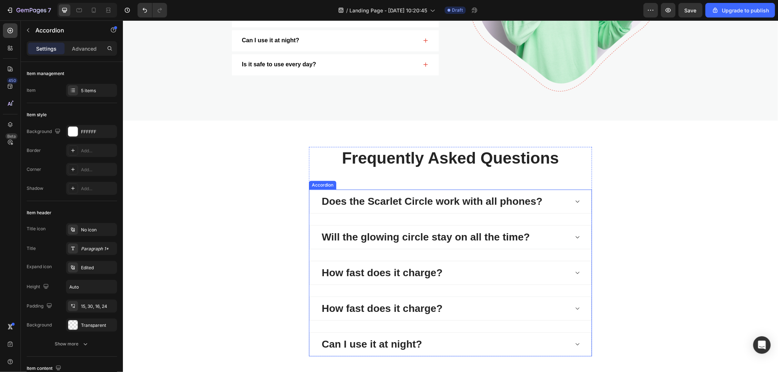
click at [491, 280] on div "How fast does it charge?" at bounding box center [444, 273] width 248 height 18
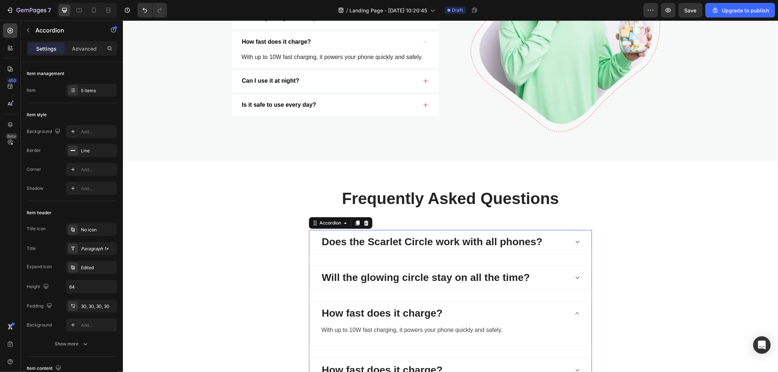
scroll to position [1485, 0]
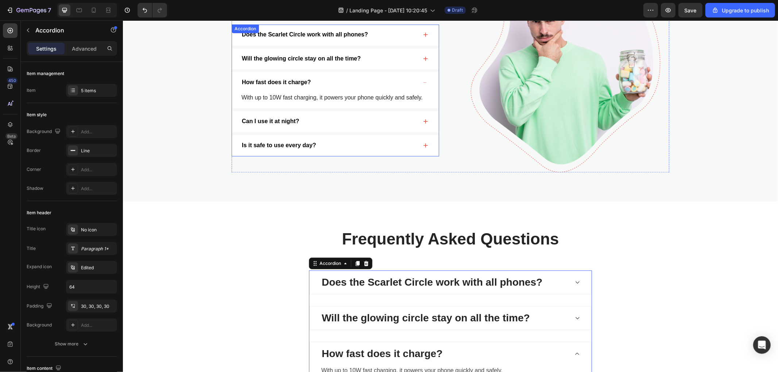
click at [342, 119] on div "Can I use it at night?" at bounding box center [328, 121] width 177 height 10
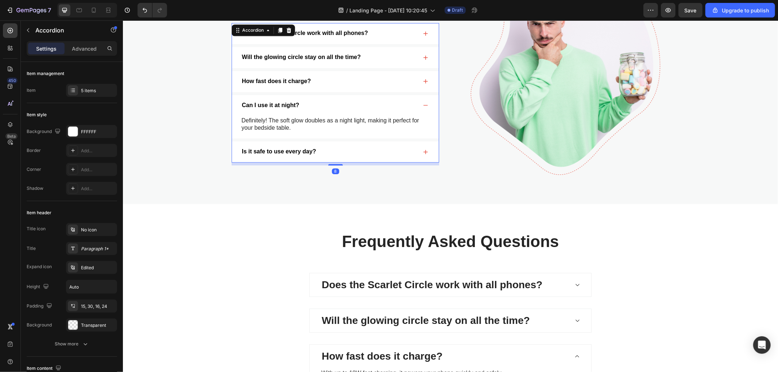
scroll to position [1481, 0]
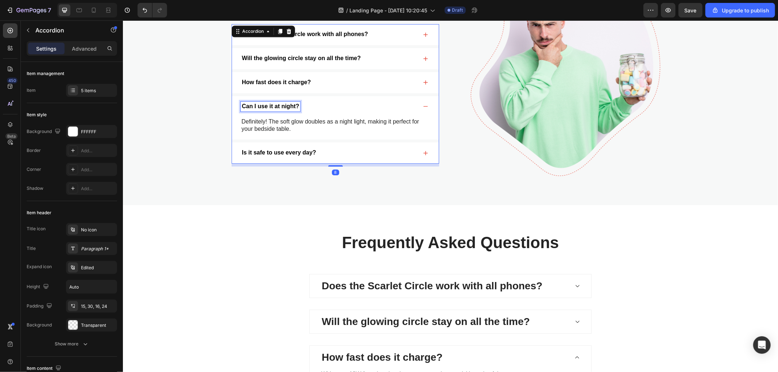
click at [271, 106] on p "Can I use it at night?" at bounding box center [269, 106] width 57 height 8
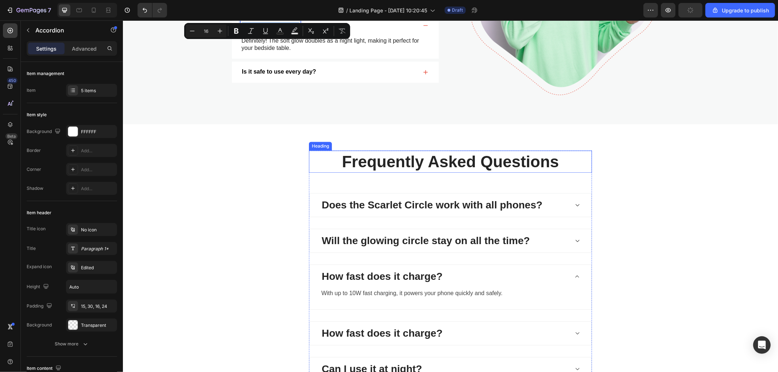
scroll to position [1603, 0]
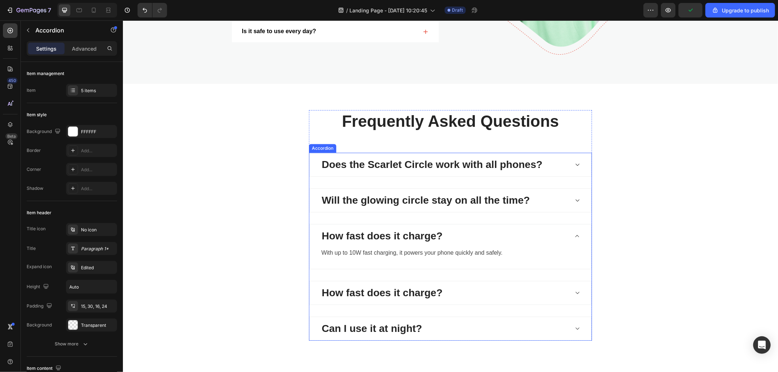
click at [372, 289] on p "How fast does it charge?" at bounding box center [381, 292] width 121 height 15
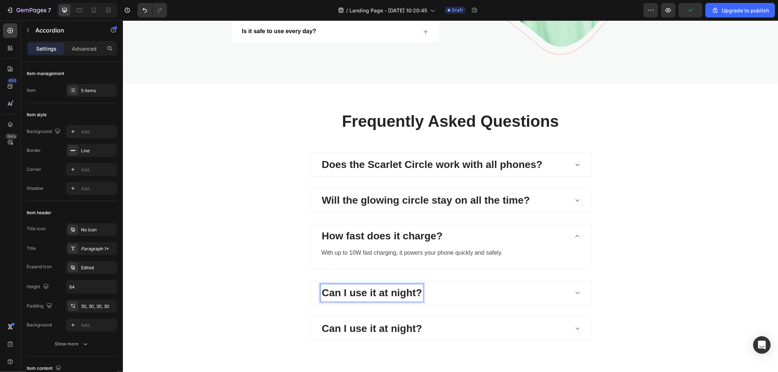
click at [492, 299] on div "Can I use it at night?" at bounding box center [444, 293] width 248 height 18
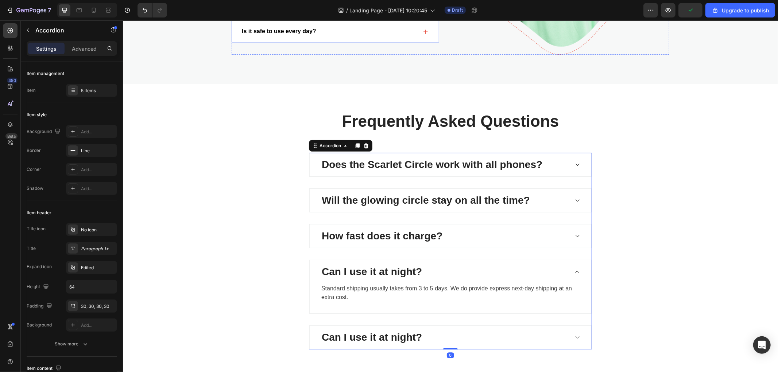
scroll to position [1522, 0]
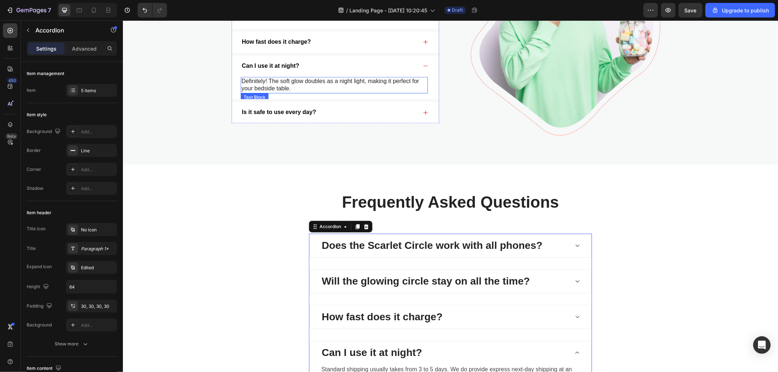
click at [290, 81] on p "Definitely! The soft glow doubles as a night light, making it perfect for your …" at bounding box center [334, 84] width 186 height 15
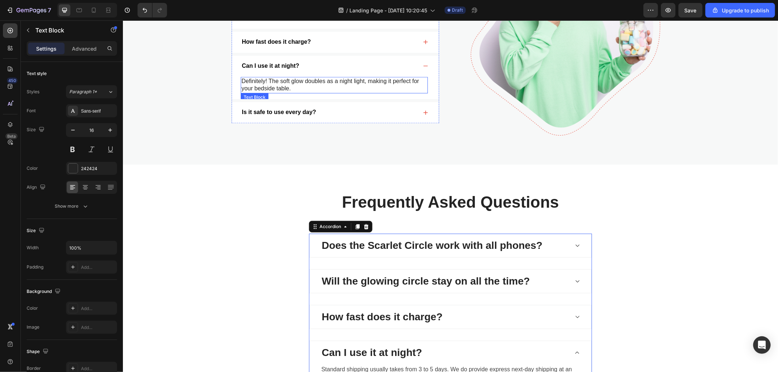
click at [290, 81] on p "Definitely! The soft glow doubles as a night light, making it perfect for your …" at bounding box center [334, 84] width 186 height 15
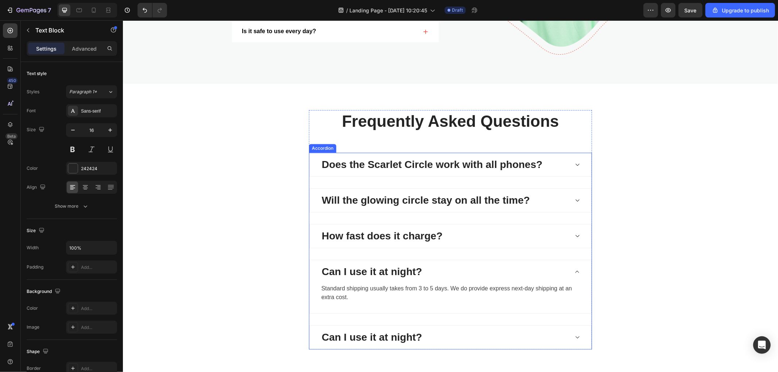
scroll to position [1643, 0]
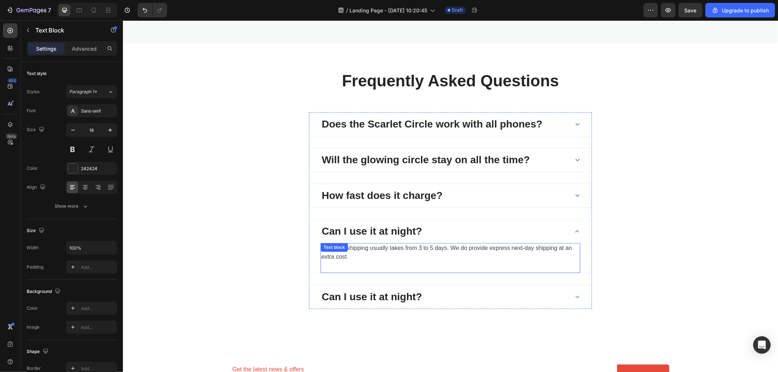
click at [387, 245] on p "Standard shipping usually takes from 3 to 5 days. We do provide express next-da…" at bounding box center [450, 253] width 258 height 18
click at [385, 245] on p "Standard shipping usually takes from 3 to 5 days. We do provide express next-da…" at bounding box center [450, 253] width 258 height 18
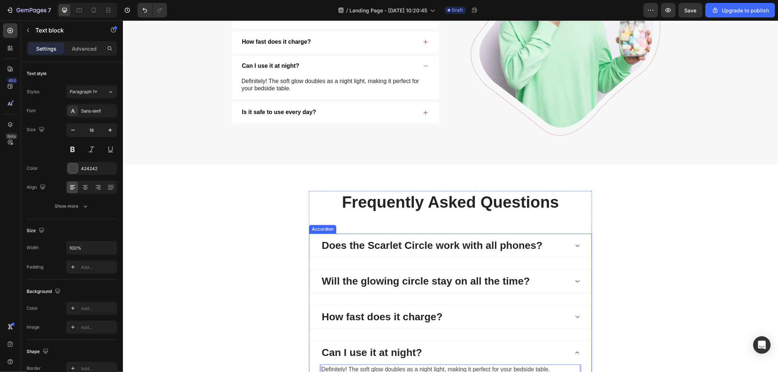
scroll to position [1481, 0]
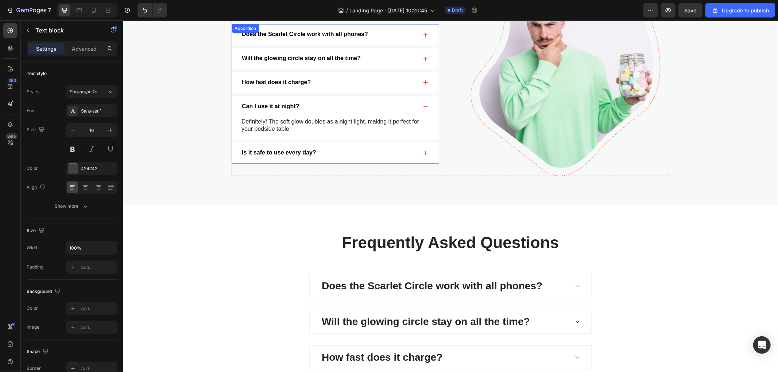
click at [297, 155] on p "Is it safe to use every day?" at bounding box center [278, 153] width 74 height 8
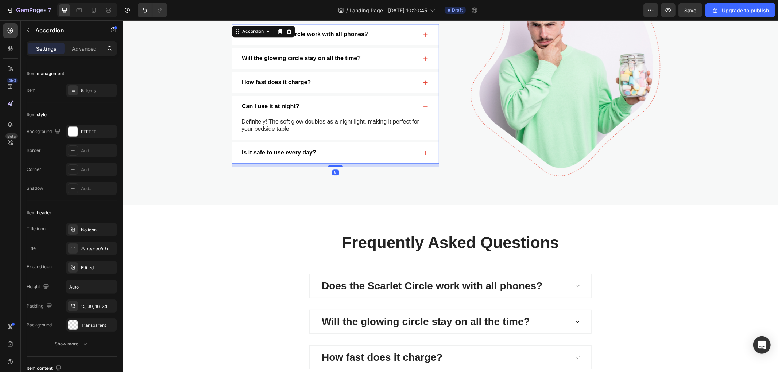
click at [360, 150] on div "Is it safe to use every day?" at bounding box center [328, 153] width 177 height 10
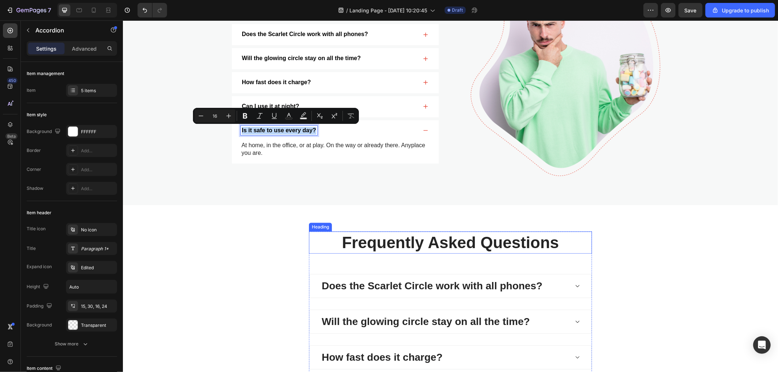
scroll to position [1643, 0]
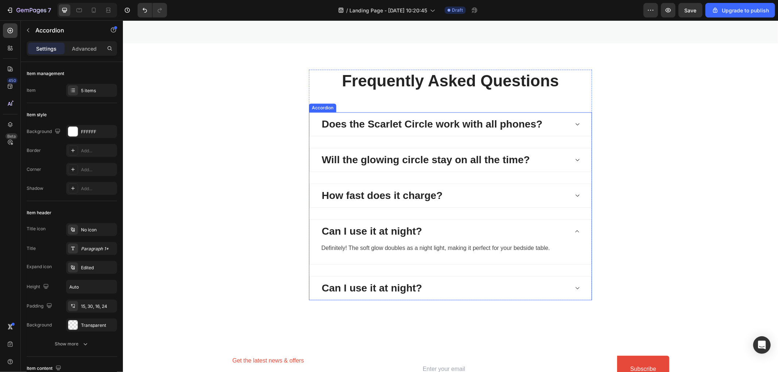
click at [374, 282] on p "Can I use it at night?" at bounding box center [371, 287] width 100 height 15
click at [493, 289] on div "Is it safe to use every day?" at bounding box center [444, 288] width 248 height 18
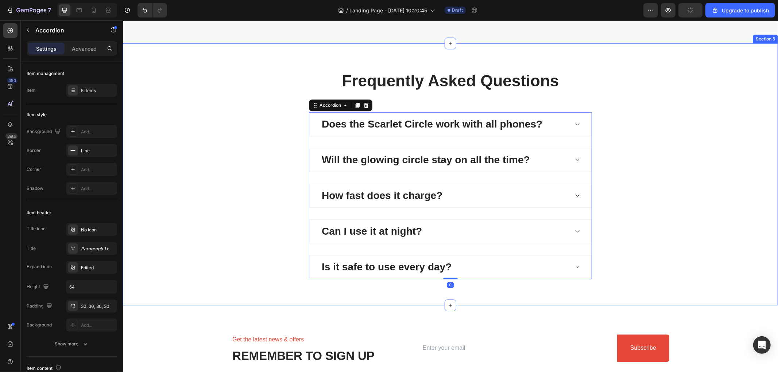
scroll to position [1562, 0]
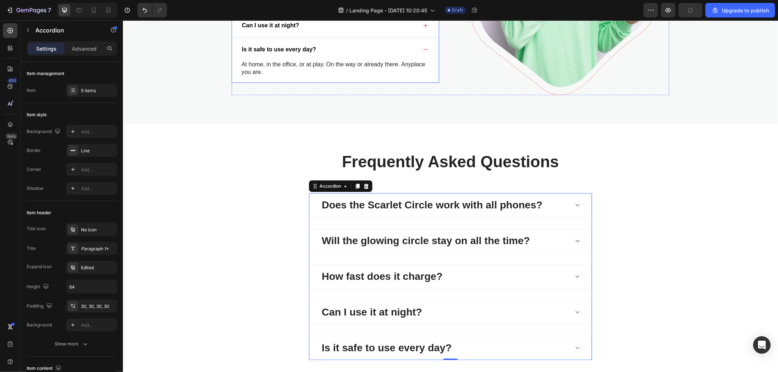
click at [261, 65] on p "At home, in the office, or at play. On the way or already there. Anyplace you a…" at bounding box center [334, 68] width 186 height 15
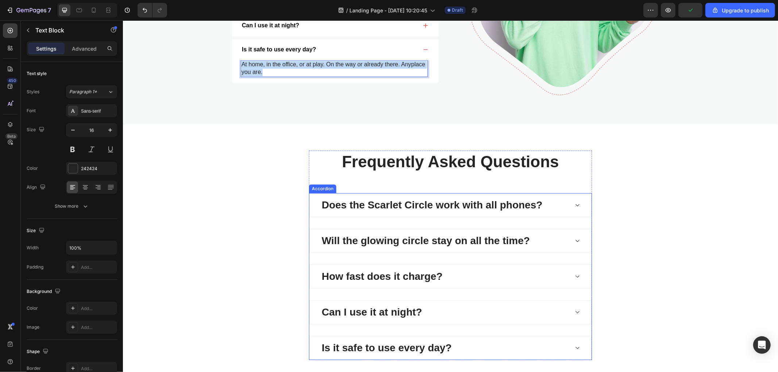
scroll to position [1643, 0]
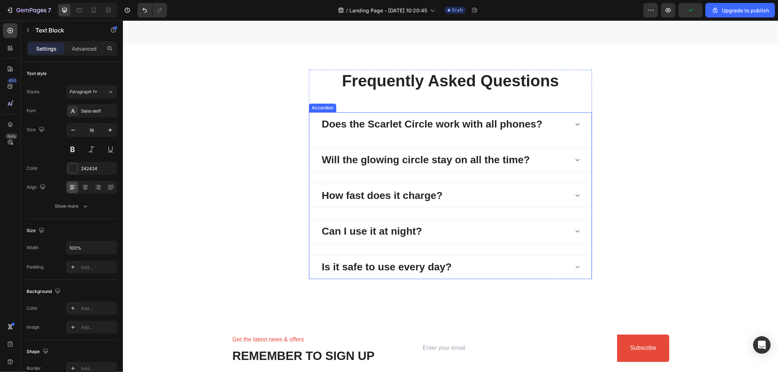
click at [482, 264] on div "Is it safe to use every day?" at bounding box center [444, 267] width 248 height 18
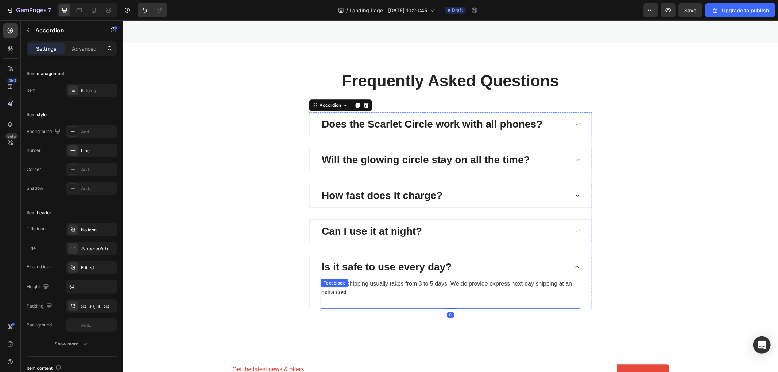
click at [399, 285] on p "Standard shipping usually takes from 3 to 5 days. We do provide express next-da…" at bounding box center [450, 288] width 258 height 18
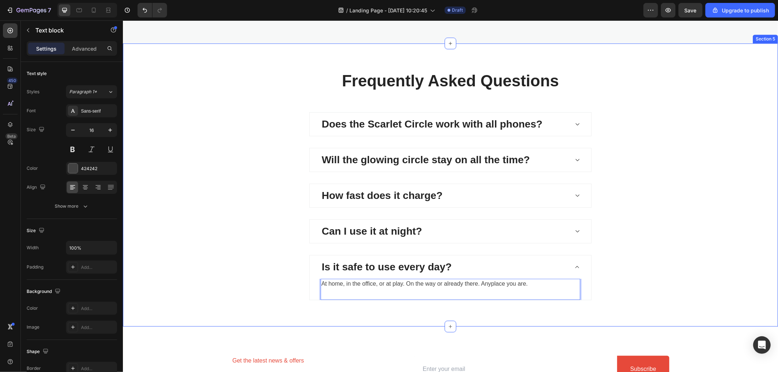
click at [664, 295] on div "Frequently Asked Questions Heading Does the Scarlet Circle work with all phones…" at bounding box center [450, 184] width 644 height 231
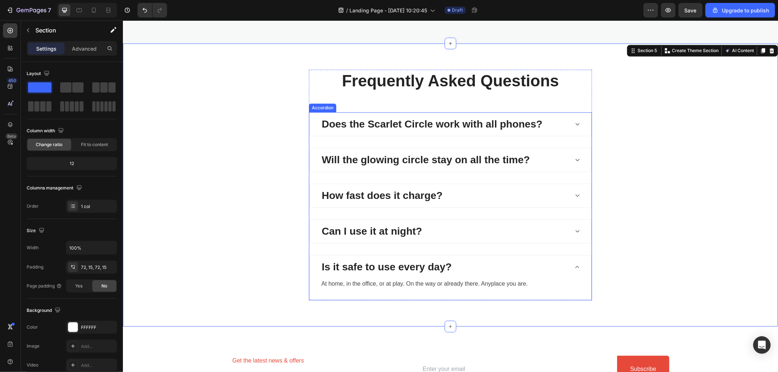
click at [550, 267] on div "Is it safe to use every day?" at bounding box center [444, 267] width 248 height 18
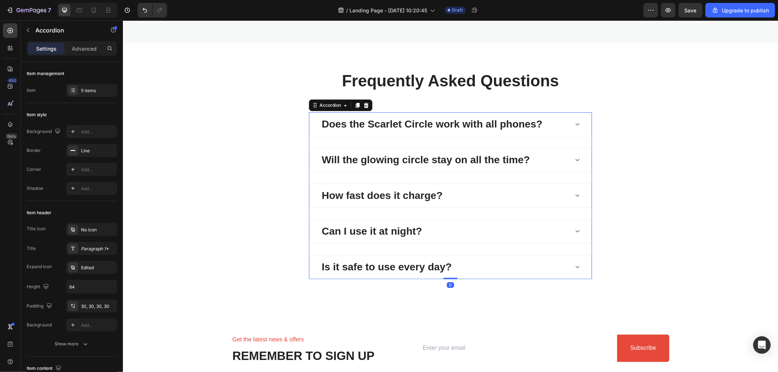
click at [549, 235] on div "Can I use it at night?" at bounding box center [444, 231] width 248 height 18
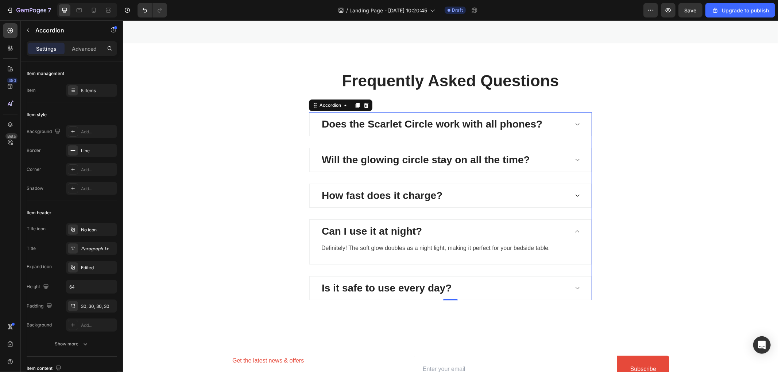
click at [550, 233] on div "Can I use it at night?" at bounding box center [444, 231] width 248 height 18
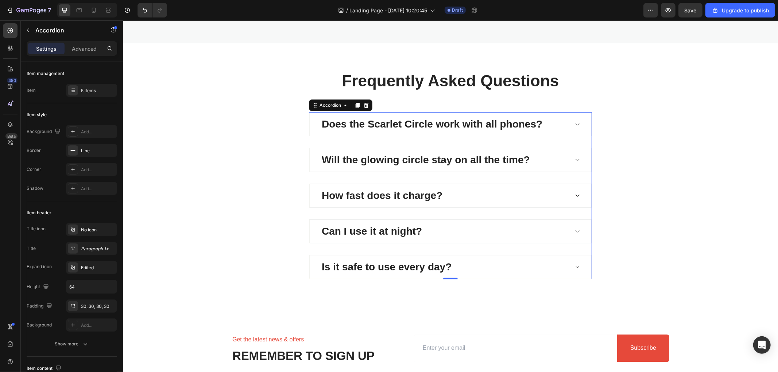
click at [555, 198] on div "How fast does it charge?" at bounding box center [444, 196] width 248 height 18
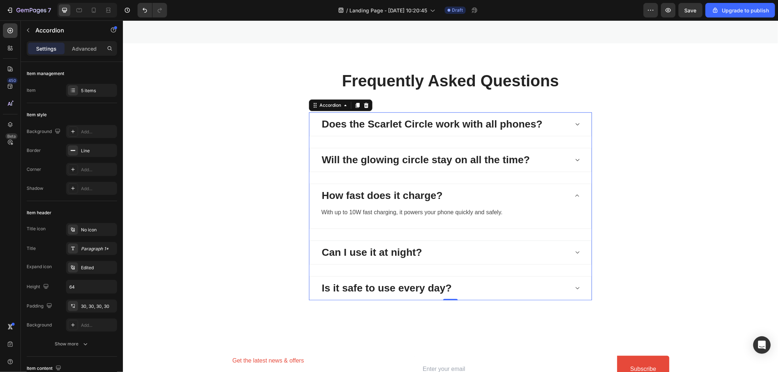
click at [550, 192] on div "How fast does it charge?" at bounding box center [444, 196] width 248 height 18
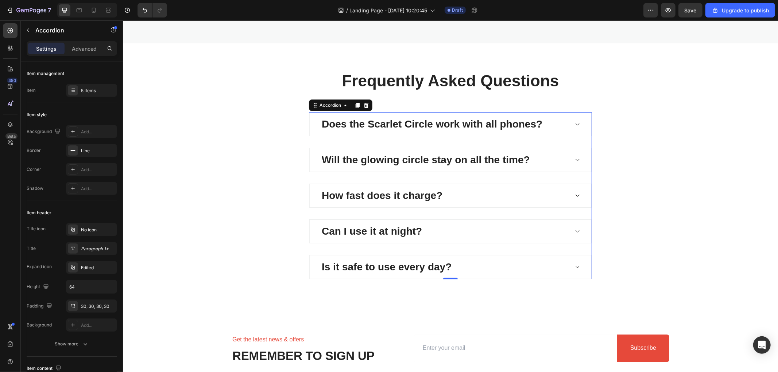
click at [556, 157] on div "Will the glowing circle stay on all the time?" at bounding box center [444, 160] width 248 height 18
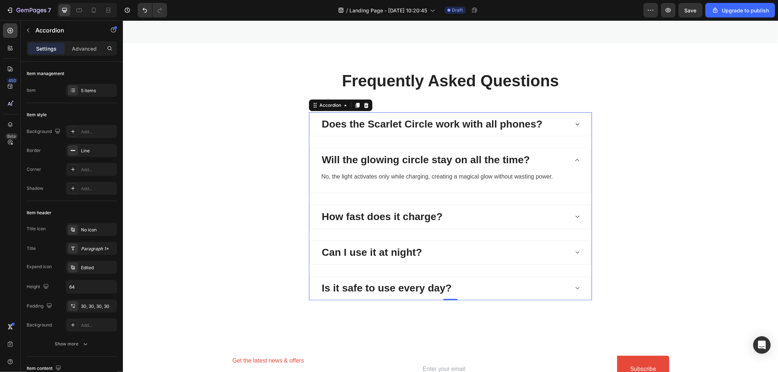
click at [560, 155] on div "Will the glowing circle stay on all the time?" at bounding box center [444, 160] width 248 height 18
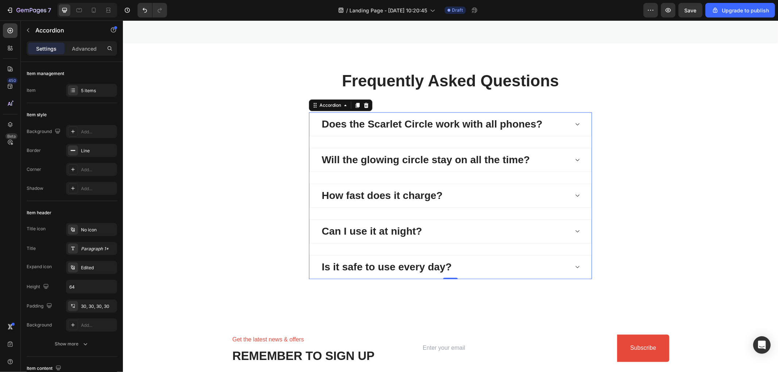
click at [563, 130] on div "Does the Scarlet Circle work with all phones?" at bounding box center [444, 124] width 248 height 18
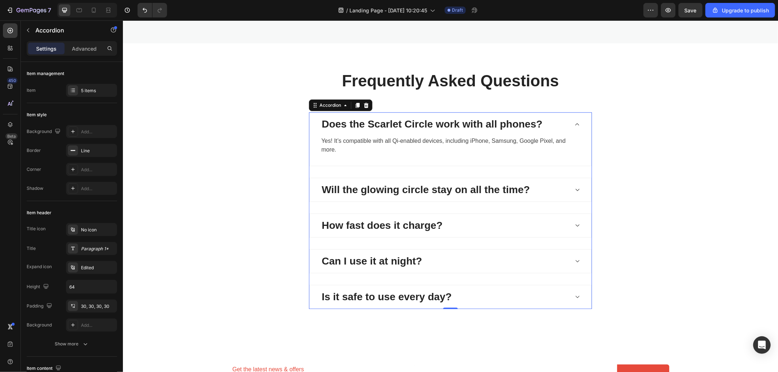
click at [567, 123] on div "Does the Scarlet Circle work with all phones?" at bounding box center [449, 123] width 281 height 23
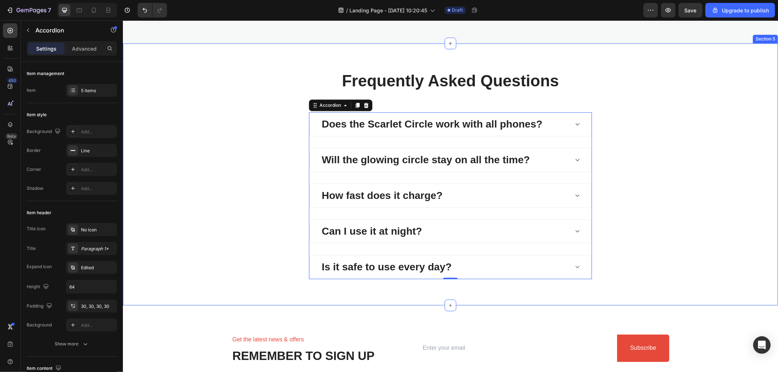
click at [697, 184] on div "Frequently Asked Questions Heading Does the Scarlet Circle work with all phones…" at bounding box center [450, 174] width 644 height 210
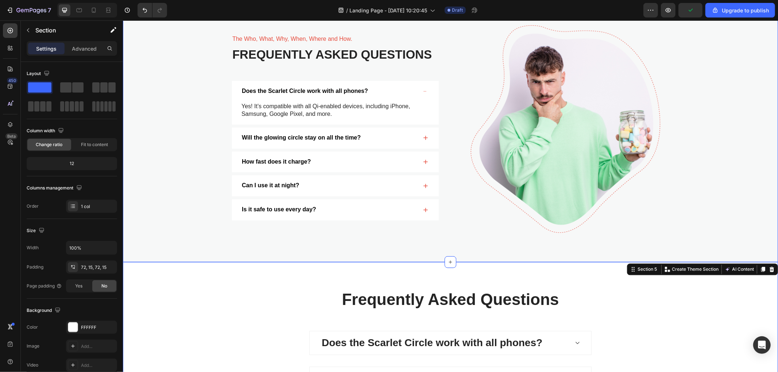
scroll to position [1344, 0]
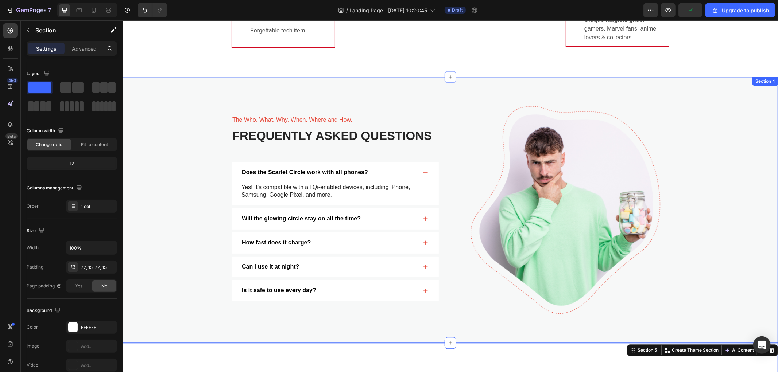
click at [717, 128] on div "The Who, What, Why, When, Where and How. Text Block Frequently Asked Questions …" at bounding box center [450, 209] width 640 height 207
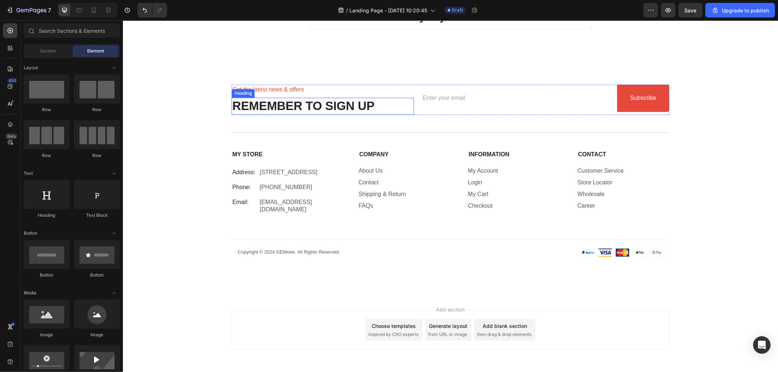
scroll to position [1656, 0]
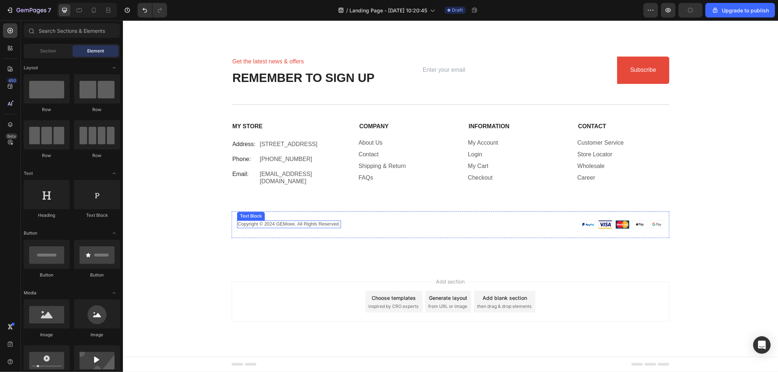
click at [278, 223] on p "Copyright © 2024 GEMoee. All Rights Reserved." at bounding box center [288, 224] width 102 height 6
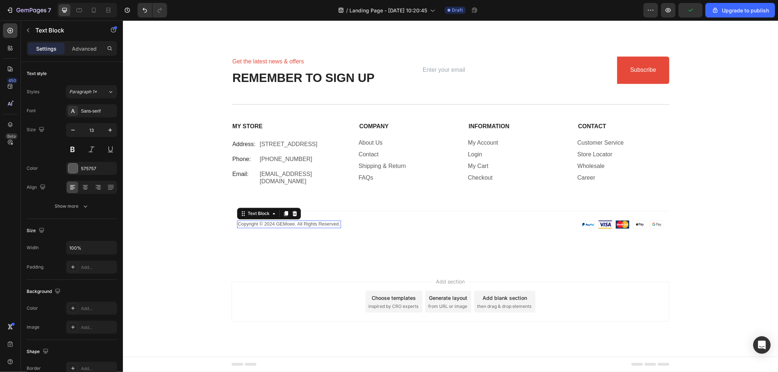
click at [279, 222] on p "Copyright © 2024 GEMoee. All Rights Reserved." at bounding box center [288, 224] width 102 height 6
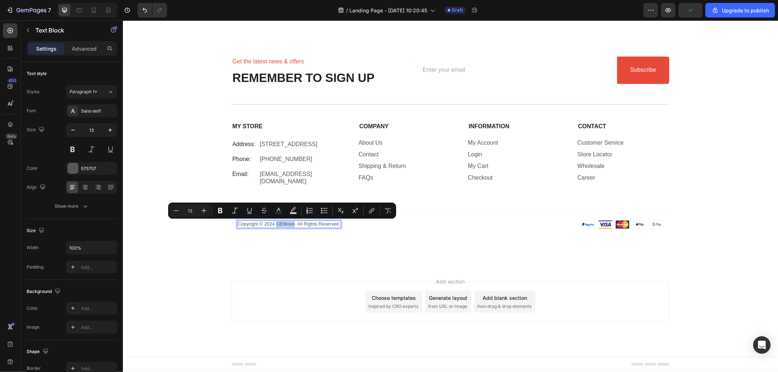
click at [280, 225] on p "Copyright © 2024 GEMoee. All Rights Reserved." at bounding box center [288, 224] width 102 height 6
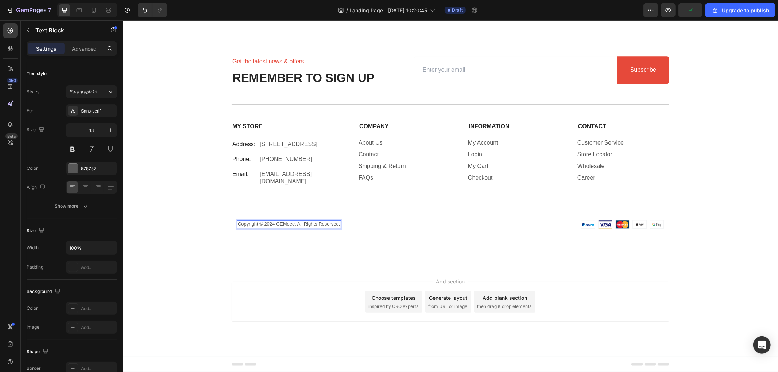
click at [271, 226] on p "Copyright © 2024 GEMoee. All Rights Reserved." at bounding box center [288, 224] width 102 height 6
click at [720, 240] on div "Get the latest news & offers Text Block REMEMBER TO SIGN UP Heading Email Field…" at bounding box center [450, 147] width 655 height 240
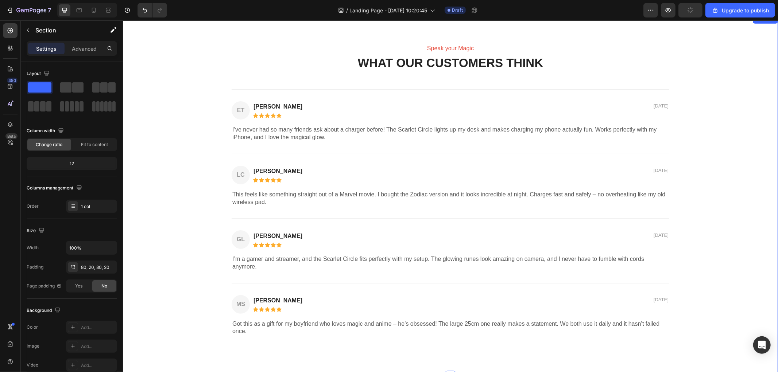
scroll to position [805, 0]
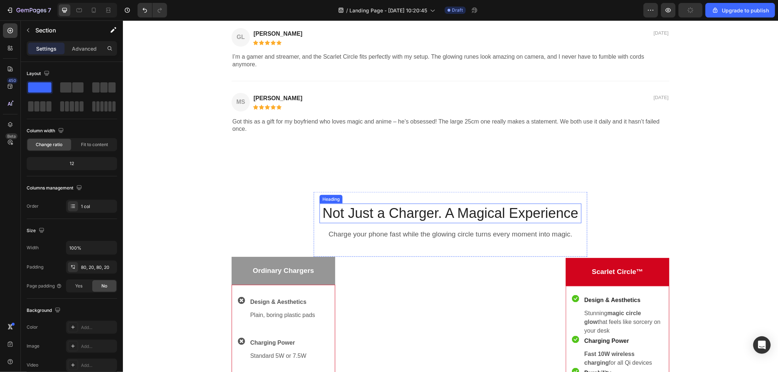
click at [404, 209] on h2 "Not Just a Charger. A Magical Experience" at bounding box center [450, 212] width 262 height 19
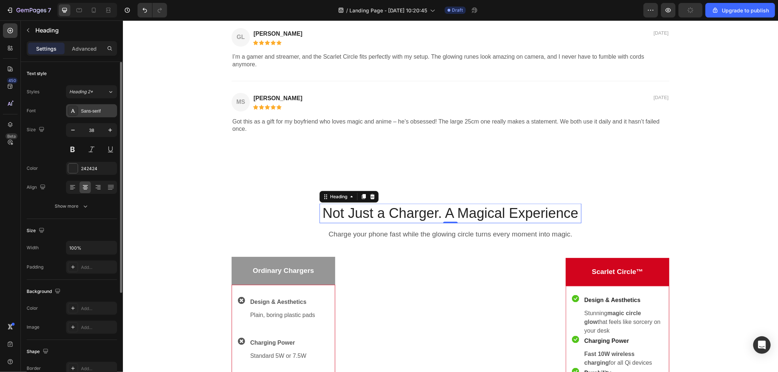
click at [96, 116] on div "Sans-serif" at bounding box center [91, 110] width 51 height 13
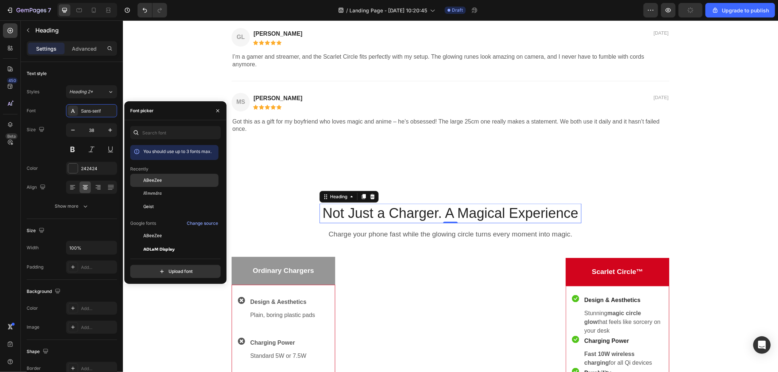
click at [165, 182] on div "ABeeZee" at bounding box center [180, 180] width 74 height 7
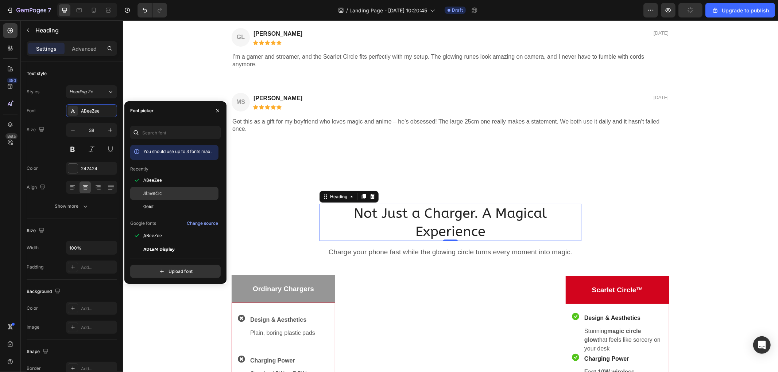
click at [164, 194] on div "Almendra" at bounding box center [180, 193] width 74 height 7
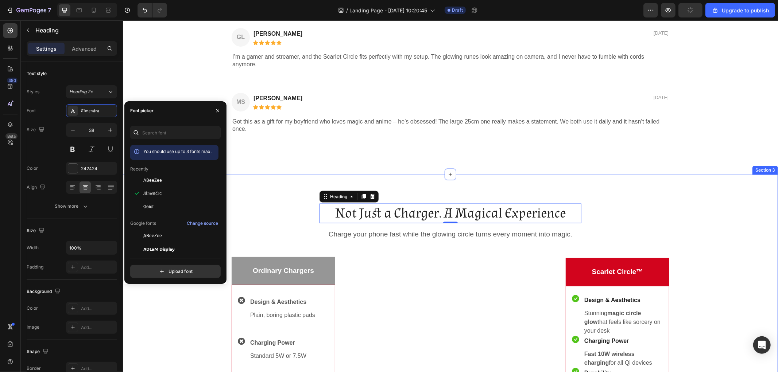
click at [637, 182] on div "Not Just a Charger. A Magical Experience Heading 0 Charge your phone fast while…" at bounding box center [450, 369] width 655 height 391
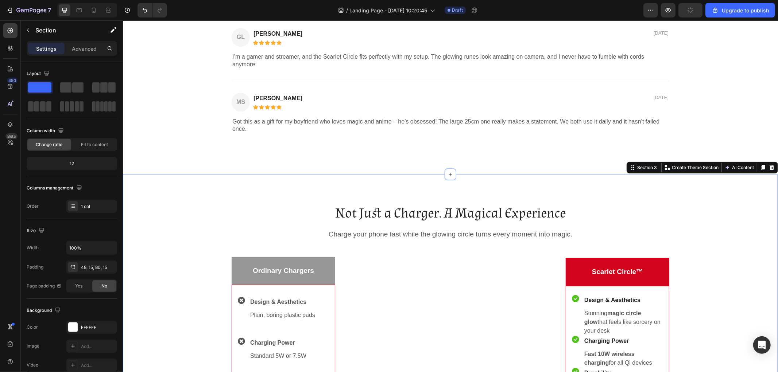
click at [728, 220] on div "Not Just a Charger. A Magical Experience Heading Charge your phone fast while t…" at bounding box center [450, 364] width 644 height 345
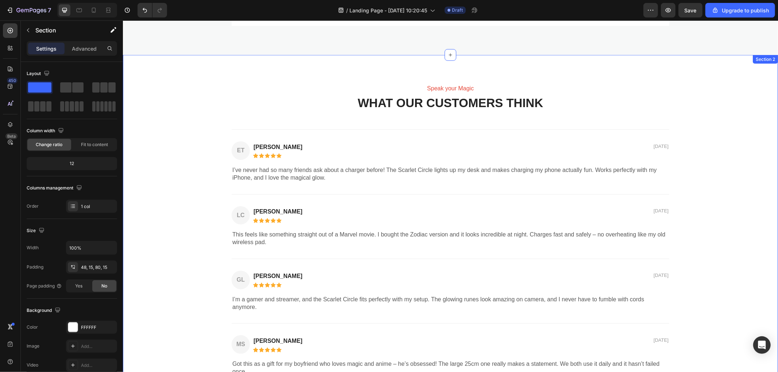
scroll to position [571, 0]
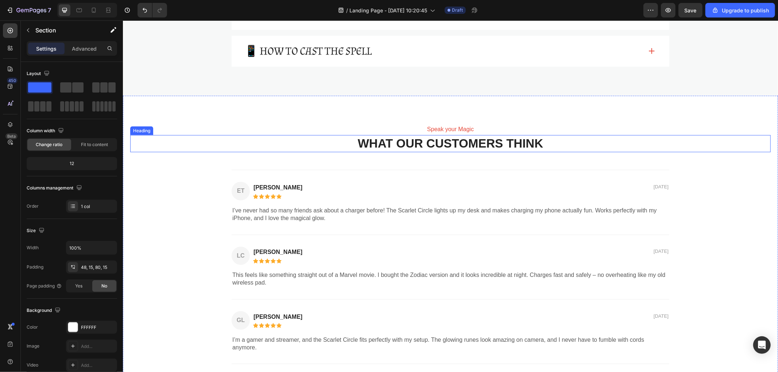
click at [454, 147] on h2 "WHAT OUR CUSTOMERS THINK" at bounding box center [450, 143] width 438 height 17
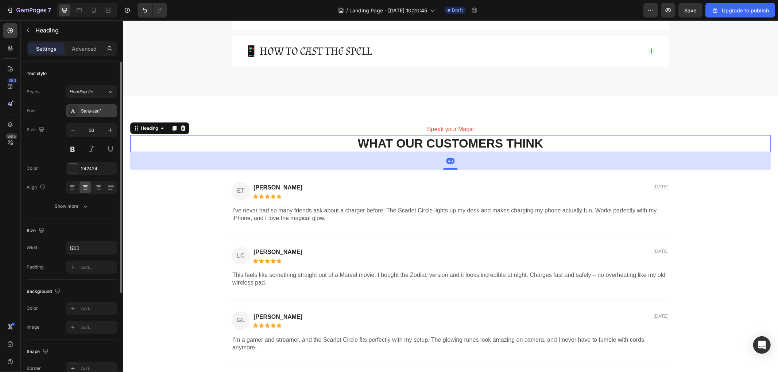
click at [94, 113] on div "Sans-serif" at bounding box center [98, 111] width 34 height 7
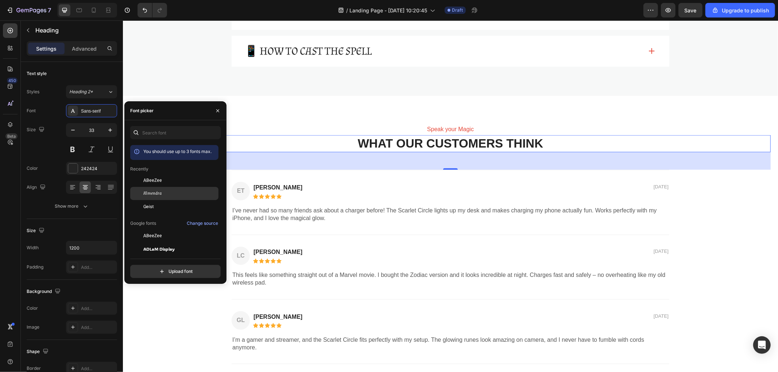
click at [161, 192] on div "Almendra" at bounding box center [180, 193] width 74 height 7
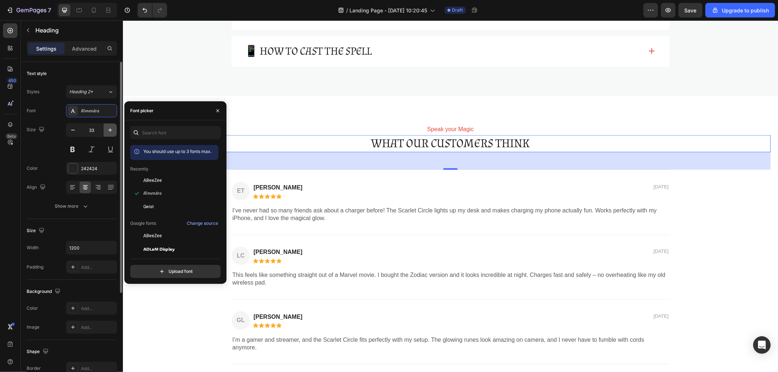
click at [110, 133] on icon "button" at bounding box center [109, 130] width 7 height 7
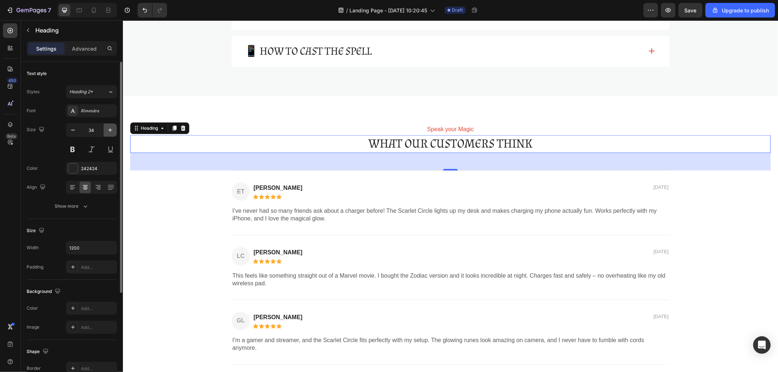
click at [109, 132] on icon "button" at bounding box center [109, 130] width 7 height 7
type input "36"
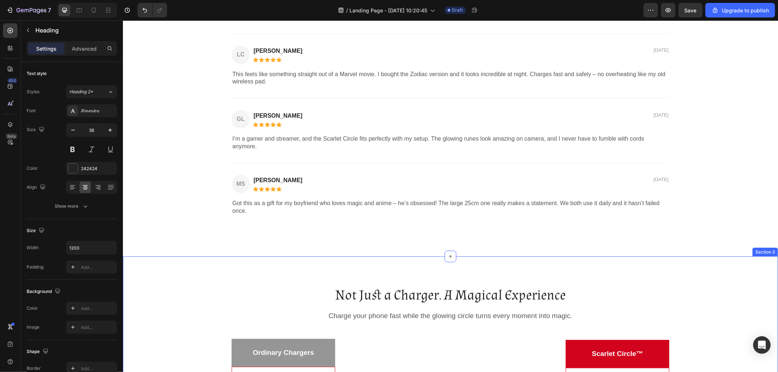
scroll to position [814, 0]
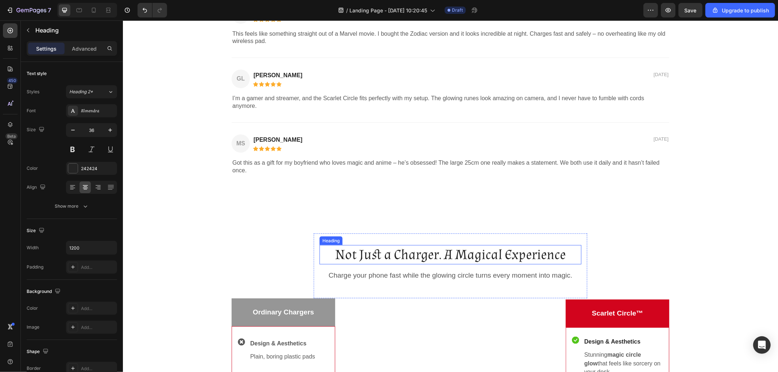
click at [452, 252] on h2 "Not Just a Charger. A Magical Experience" at bounding box center [450, 254] width 262 height 19
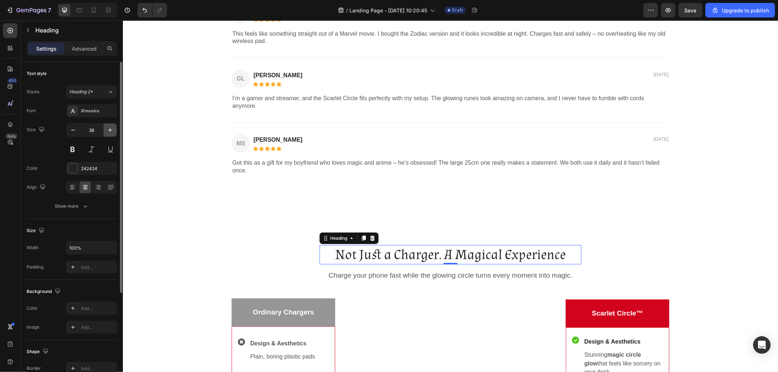
click at [108, 130] on icon "button" at bounding box center [109, 130] width 7 height 7
type input "40"
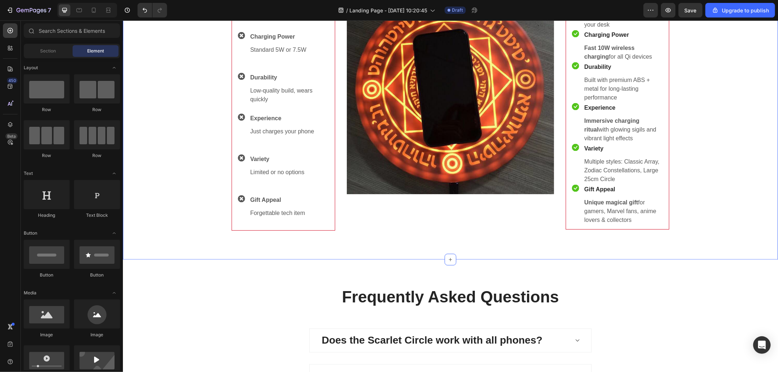
scroll to position [1204, 0]
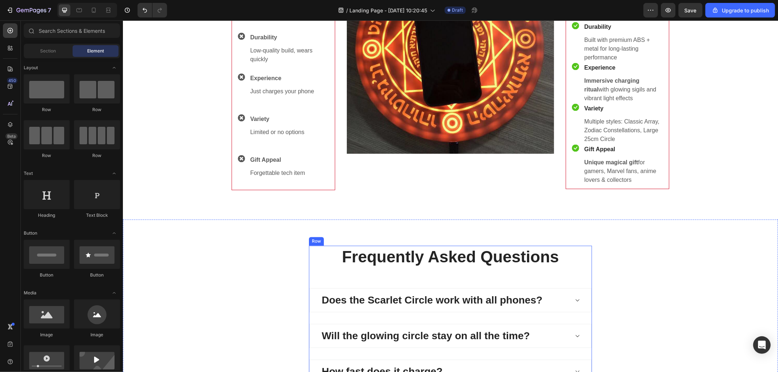
click at [407, 258] on p "Frequently Asked Questions" at bounding box center [449, 256] width 281 height 21
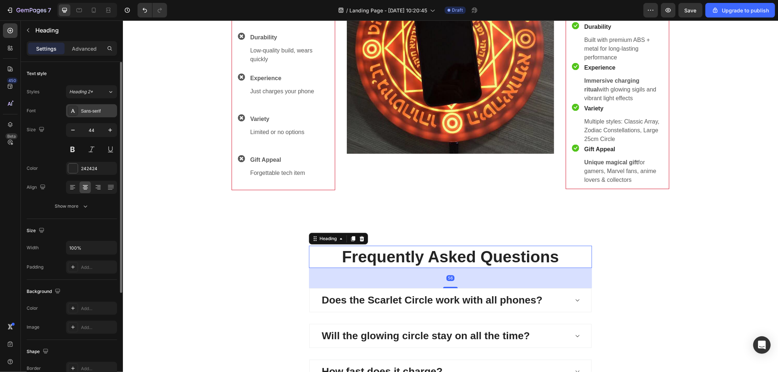
click at [98, 112] on div "Sans-serif" at bounding box center [98, 111] width 34 height 7
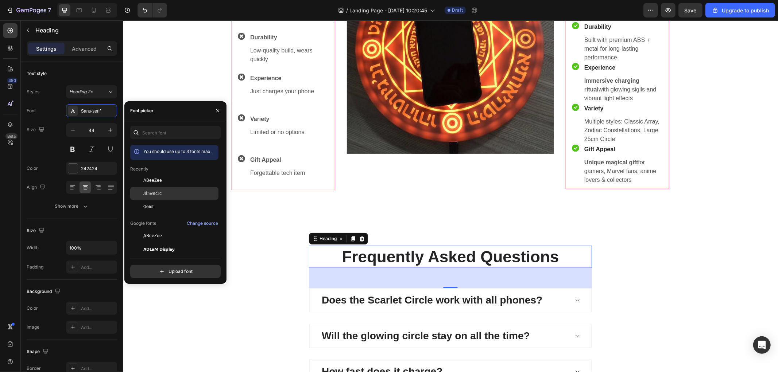
click at [145, 194] on span "Almendra" at bounding box center [152, 193] width 18 height 7
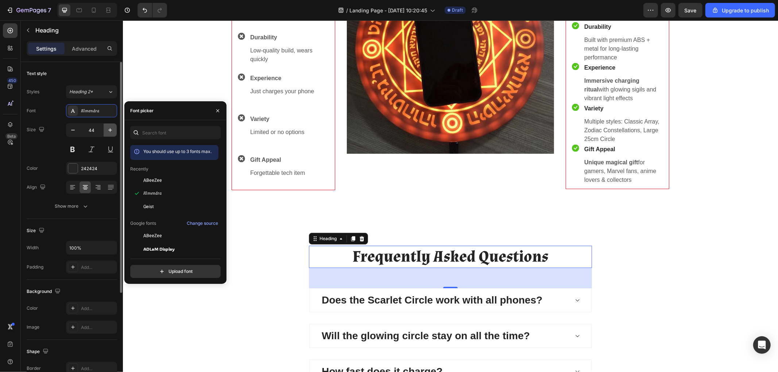
click at [113, 132] on icon "button" at bounding box center [109, 130] width 7 height 7
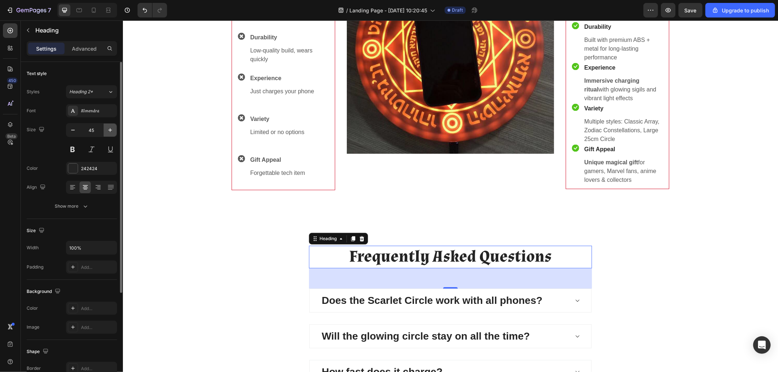
click at [113, 132] on icon "button" at bounding box center [109, 130] width 7 height 7
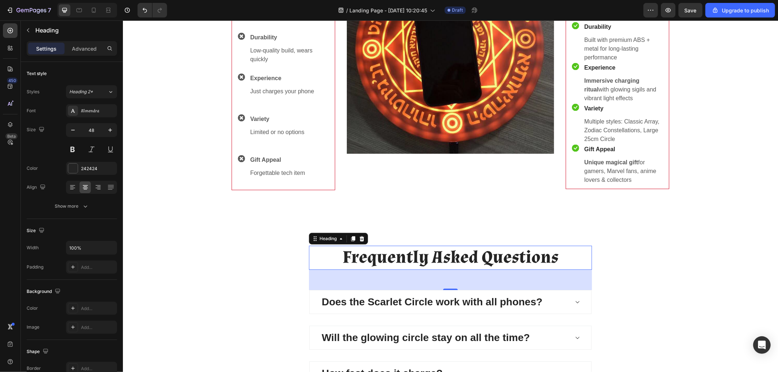
type input "49"
click at [173, 282] on div "Frequently Asked Questions Heading 56 Does the Scarlet Circle work with all pho…" at bounding box center [450, 351] width 644 height 212
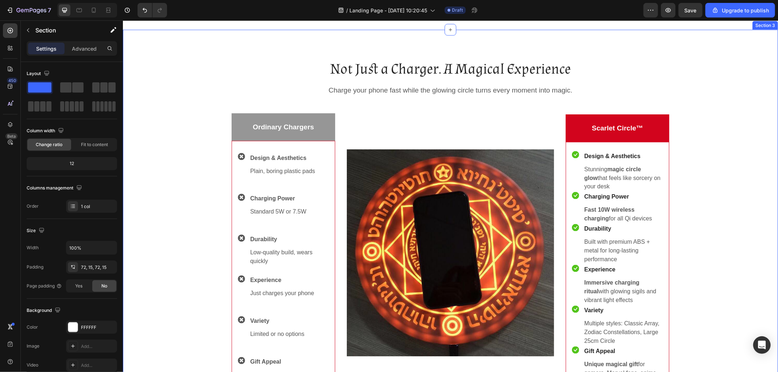
scroll to position [879, 0]
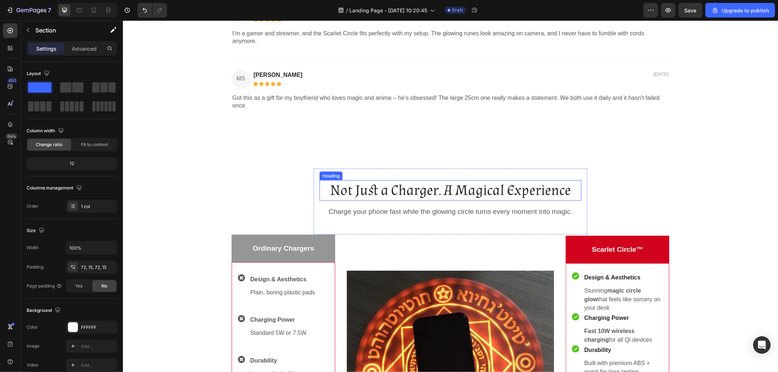
click at [470, 188] on h2 "Not Just a Charger. A Magical Experience" at bounding box center [450, 190] width 262 height 20
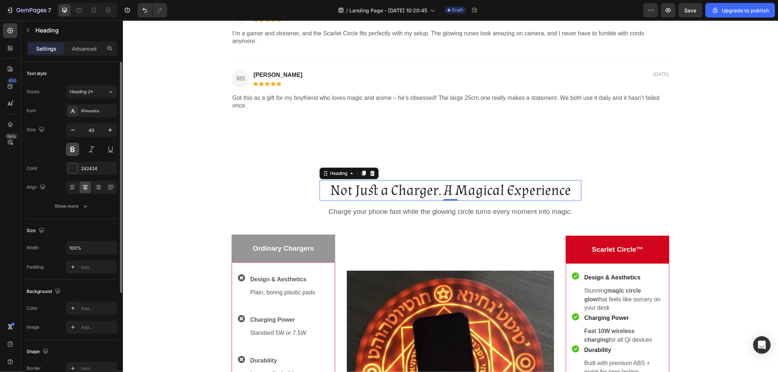
click at [73, 153] on button at bounding box center [72, 149] width 13 height 13
click at [73, 151] on button at bounding box center [72, 149] width 13 height 13
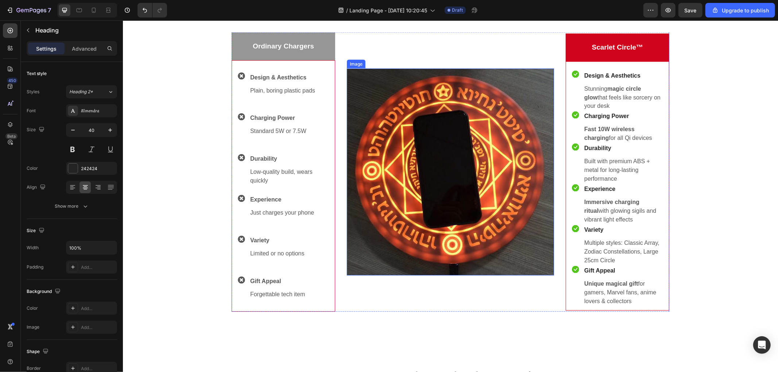
scroll to position [1244, 0]
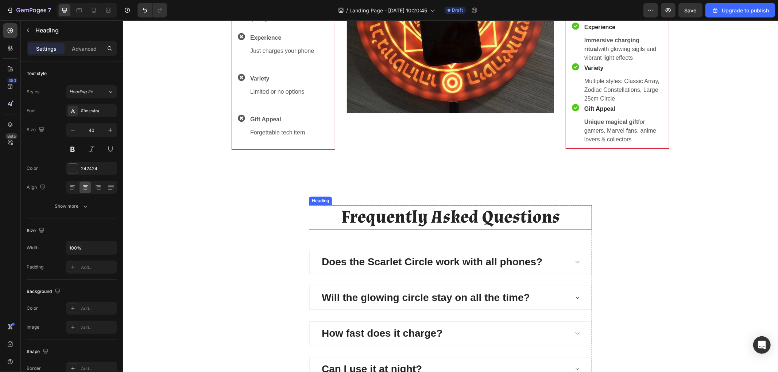
click at [408, 220] on p "Frequently Asked Questions" at bounding box center [449, 217] width 281 height 23
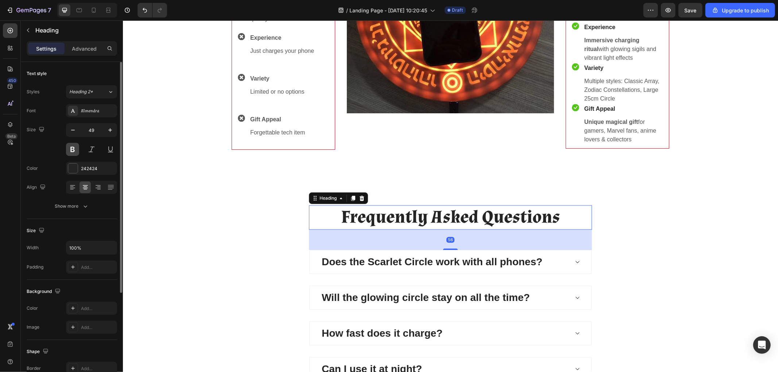
click at [72, 150] on button at bounding box center [72, 149] width 13 height 13
click at [73, 150] on button at bounding box center [72, 149] width 13 height 13
click at [79, 206] on div "Show more" at bounding box center [72, 206] width 34 height 7
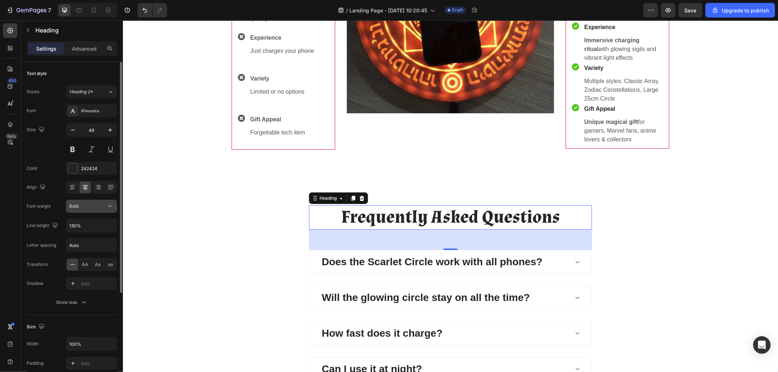
click at [97, 203] on div "Bold" at bounding box center [87, 206] width 37 height 7
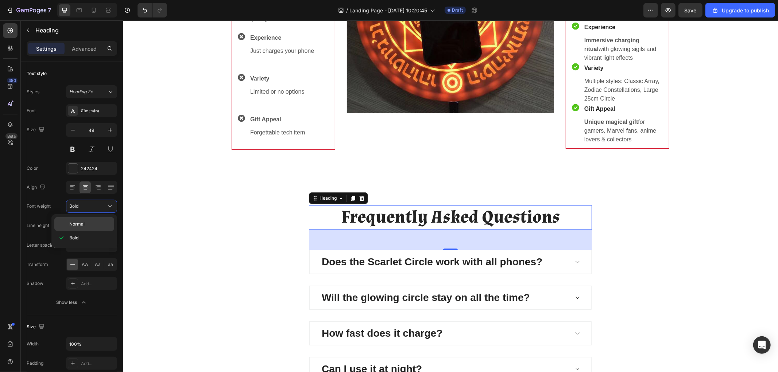
click at [74, 223] on span "Normal" at bounding box center [76, 224] width 15 height 7
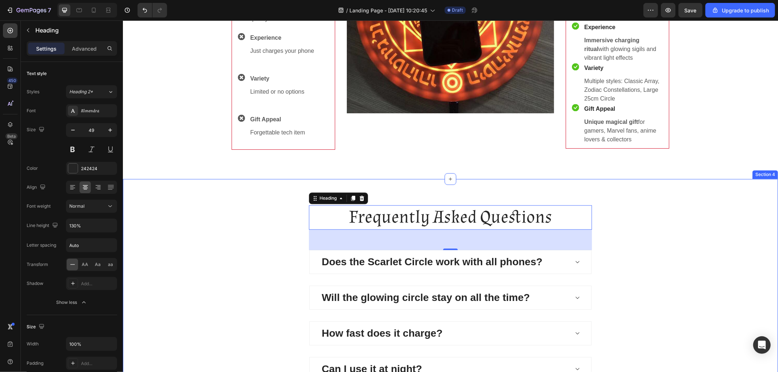
click at [218, 217] on div "Frequently Asked Questions Heading 56 Does the Scarlet Circle work with all pho…" at bounding box center [450, 311] width 644 height 212
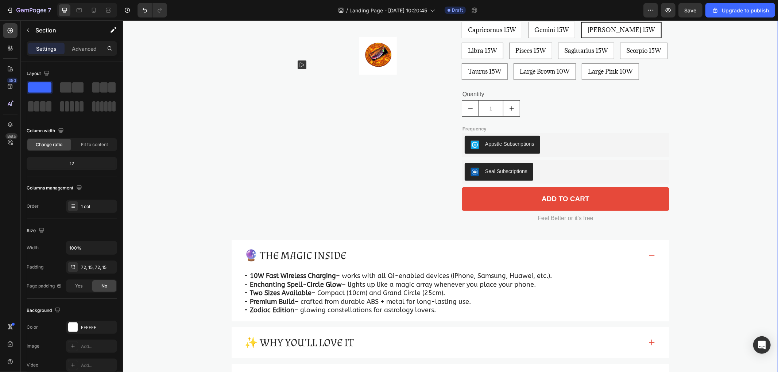
scroll to position [324, 0]
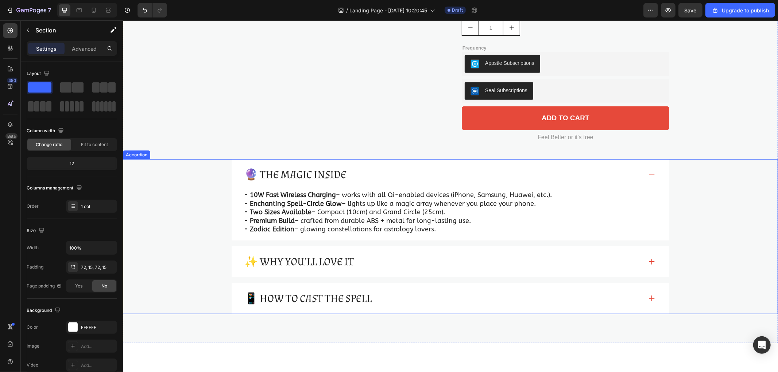
click at [639, 177] on div "🔮 The Magic Inside" at bounding box center [443, 174] width 400 height 16
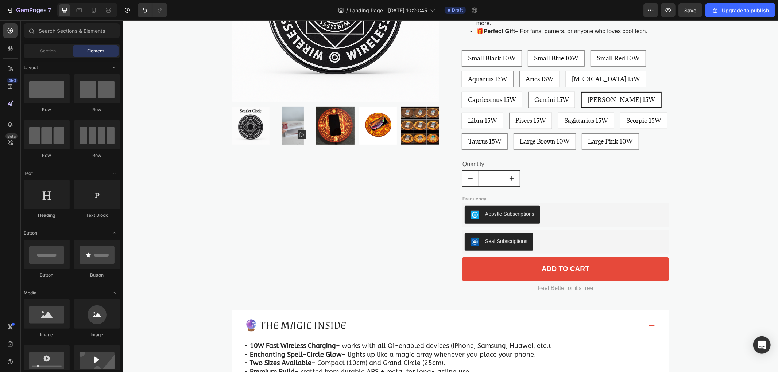
scroll to position [0, 0]
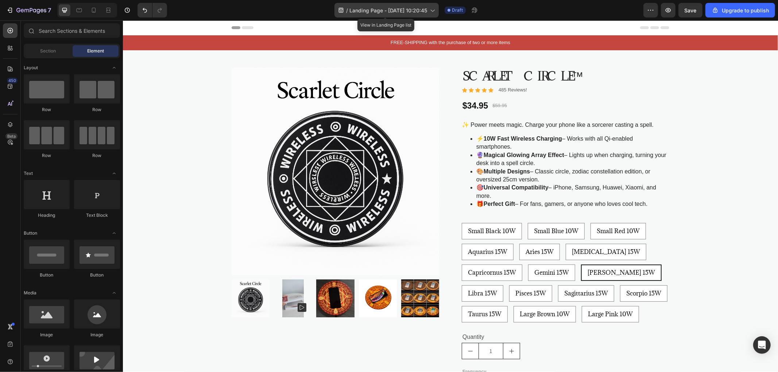
click at [383, 5] on div "/ Landing Page - [DATE] 10:20:45" at bounding box center [386, 10] width 104 height 15
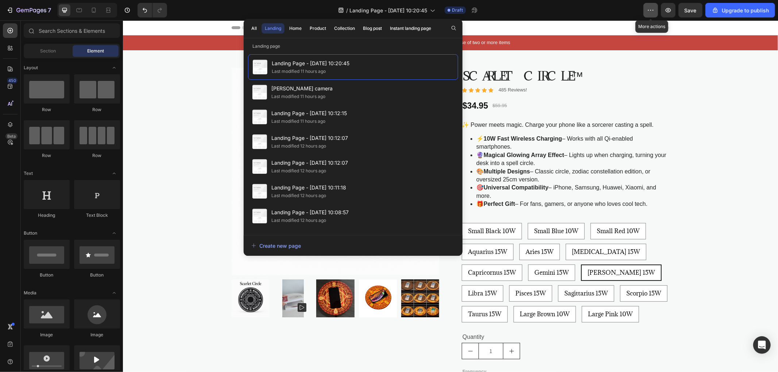
click at [654, 8] on icon "button" at bounding box center [650, 10] width 7 height 7
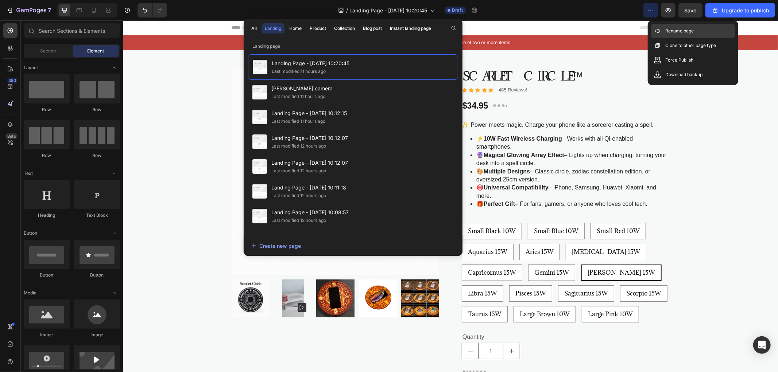
click at [666, 30] on p "Rename page" at bounding box center [679, 30] width 28 height 7
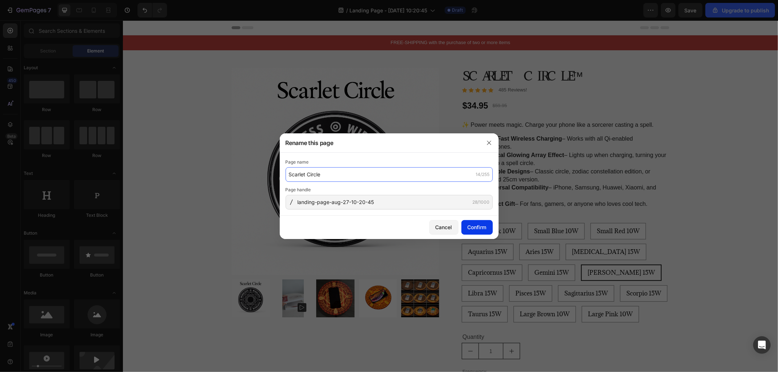
type input "Scarlet Circle"
click at [483, 226] on div "Confirm" at bounding box center [476, 227] width 19 height 8
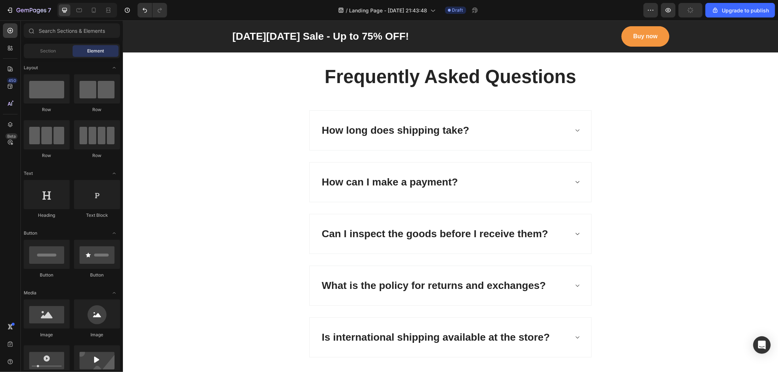
scroll to position [1786, 0]
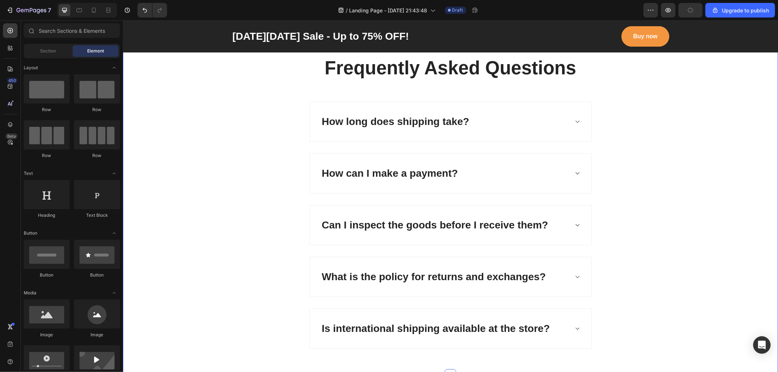
click at [684, 94] on div "Frequently Asked Questions Heading How long does shipping take? How can I make …" at bounding box center [450, 201] width 644 height 293
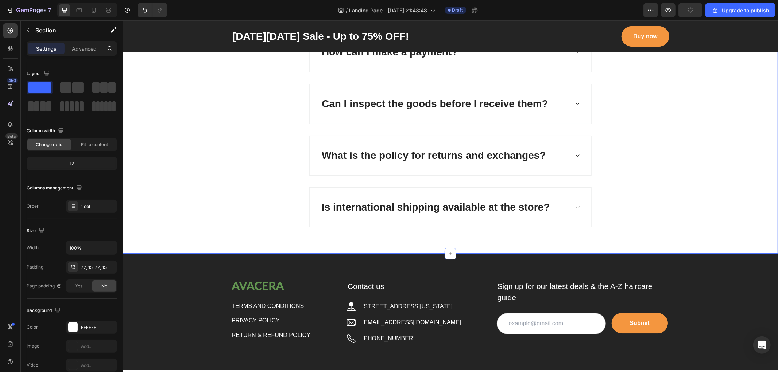
scroll to position [1867, 0]
